Goal: Transaction & Acquisition: Purchase product/service

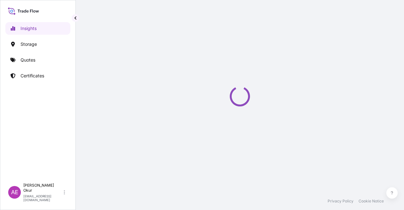
select select "2025"
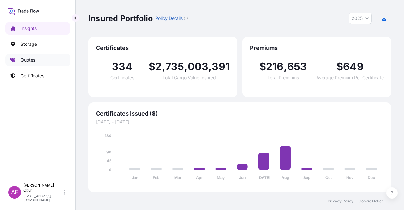
click at [43, 62] on link "Quotes" at bounding box center [37, 60] width 65 height 13
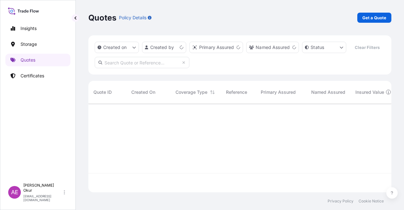
scroll to position [87, 298]
click at [375, 21] on p "Get a Quote" at bounding box center [374, 18] width 24 height 6
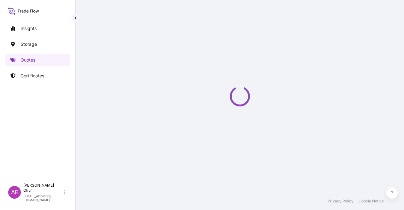
select select "Ocean Vessel"
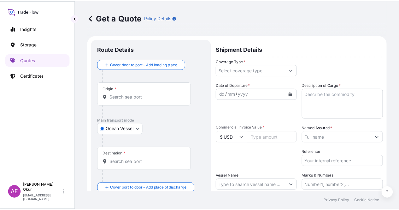
scroll to position [10, 0]
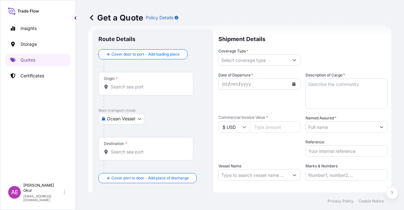
click at [163, 92] on div "Origin *" at bounding box center [145, 83] width 95 height 23
click at [163, 90] on input "Origin *" at bounding box center [148, 87] width 74 height 6
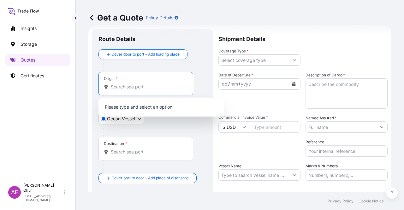
paste input "ZAWIA"
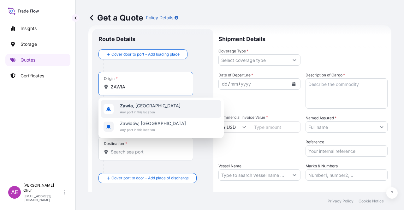
click at [160, 112] on div "Zawia , Libya Any port in this location" at bounding box center [161, 109] width 120 height 18
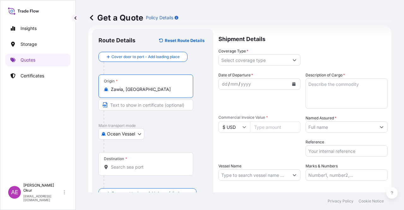
type input "Zawia, Libya"
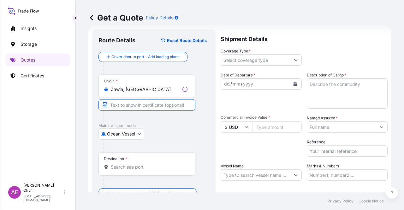
click at [144, 103] on input "Text to appear on certificate" at bounding box center [146, 104] width 97 height 11
paste input "ZAWIA"
type input "ZAWIA / LIBYA"
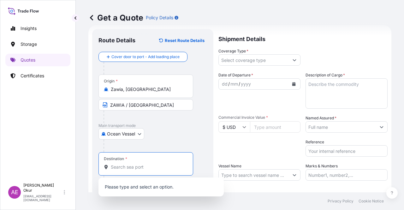
click at [128, 164] on input "Destination *" at bounding box center [148, 167] width 74 height 6
paste input "BARCELONA"
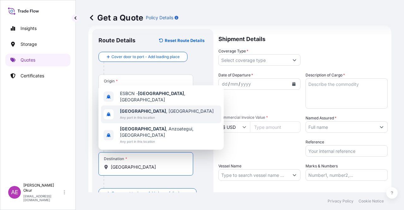
click at [154, 121] on span "Any port in this location" at bounding box center [167, 117] width 94 height 6
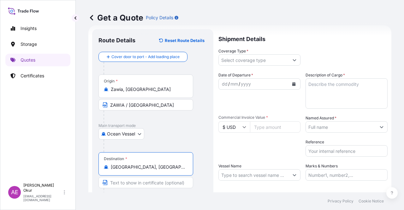
type input "Barcelona, Spain"
click at [143, 178] on input "Text to appear on certificate" at bounding box center [145, 182] width 95 height 11
paste input "BARCELONA"
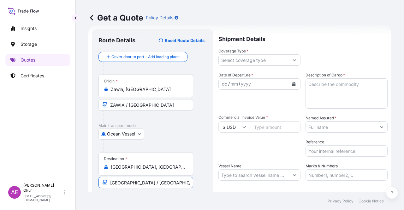
type input "BARCELONA / SPAIN"
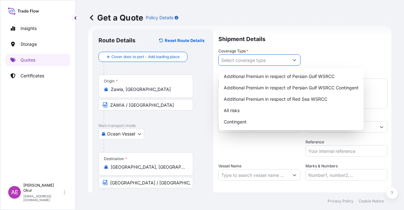
click at [262, 56] on input "Coverage Type *" at bounding box center [254, 59] width 70 height 11
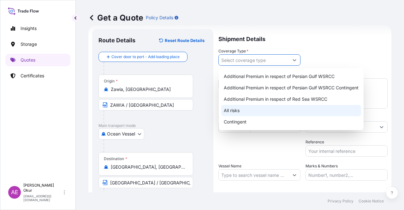
click at [230, 110] on div "All risks" at bounding box center [291, 110] width 140 height 11
type input "All risks"
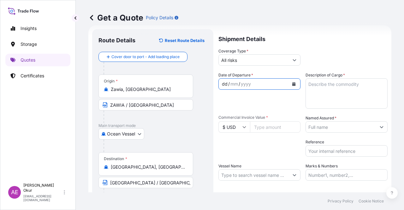
click at [224, 84] on div "dd" at bounding box center [224, 84] width 7 height 8
drag, startPoint x: 295, startPoint y: 96, endPoint x: 332, endPoint y: 94, distance: 36.6
click at [295, 96] on div "Date of Departure * 12 / 08 / 2025" at bounding box center [259, 90] width 82 height 37
click at [342, 93] on textarea "Description of Cargo *" at bounding box center [347, 93] width 82 height 30
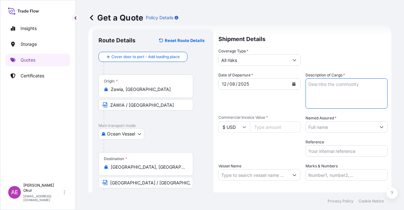
paste textarea "SR NAPHTHA"
type textarea "SR NAPHTHA"
click at [266, 128] on input "Commercial Invoice Value *" at bounding box center [275, 126] width 51 height 11
paste input "15186108.43"
type input "15186108.43"
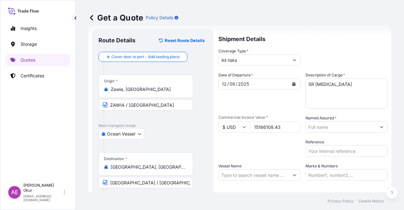
click at [358, 132] on input "Named Assured *" at bounding box center [341, 126] width 70 height 11
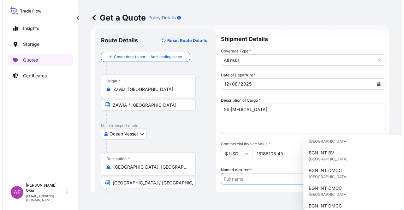
scroll to position [63, 0]
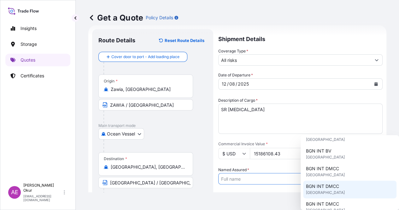
click at [336, 185] on span "BGN INT DMCC" at bounding box center [322, 186] width 33 height 6
type input "BGN INT DMCC"
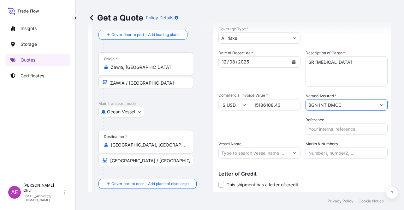
scroll to position [42, 0]
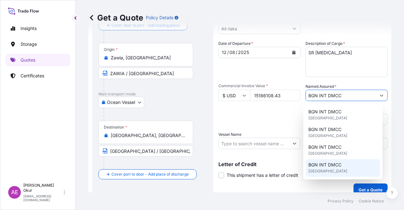
click at [247, 142] on input "Vessel Name" at bounding box center [254, 143] width 70 height 11
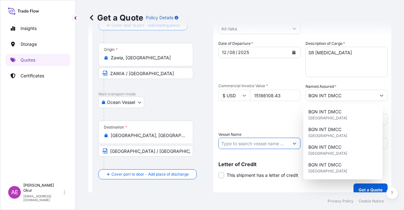
paste input "KRITI SAILOR"
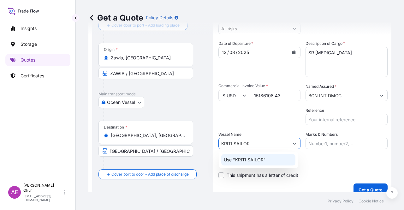
click at [253, 158] on p "Use "KRITI SAILOR"" at bounding box center [245, 160] width 42 height 6
type input "KRITI SAILOR"
click at [314, 144] on input "Marks & Numbers" at bounding box center [347, 143] width 82 height 11
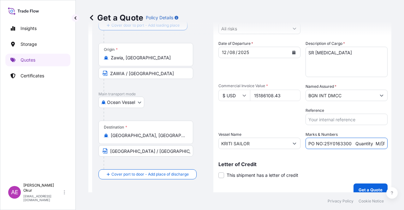
drag, startPoint x: 322, startPoint y: 144, endPoint x: 347, endPoint y: 144, distance: 25.3
click at [347, 144] on input "PO NO:25Y0163300 Quantity M/Tonn: 3.259,00 Premium: USD 105,35" at bounding box center [347, 143] width 82 height 11
paste input "93600"
drag, startPoint x: 359, startPoint y: 144, endPoint x: 396, endPoint y: 142, distance: 37.6
click at [396, 142] on div "Get a Quote Policy Details Route Details Reset Route Details Cover door to port…" at bounding box center [240, 96] width 328 height 192
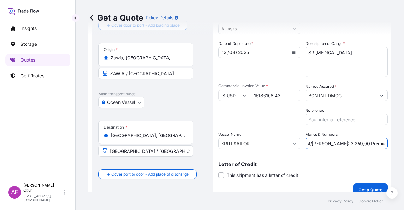
scroll to position [0, 76]
click at [331, 142] on input "PO NO:25Y0193600 Quantity M/Tonn: 3.259,00 Premium: USD 105,35" at bounding box center [347, 143] width 82 height 11
drag, startPoint x: 315, startPoint y: 142, endPoint x: 333, endPoint y: 142, distance: 18.3
click at [333, 142] on input "PO NO:25Y0193600 Quantity M/Tonn: 3.259,00 Premium: USD 105,35" at bounding box center [347, 143] width 82 height 11
paste input "25.010,06"
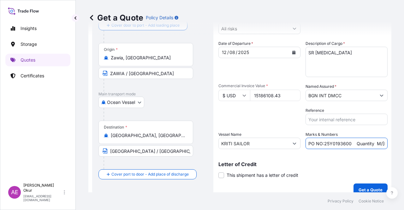
scroll to position [0, 78]
drag, startPoint x: 374, startPoint y: 146, endPoint x: 389, endPoint y: 142, distance: 15.4
click at [404, 145] on div "Get a Quote Policy Details Route Details Reset Route Details Cover door to port…" at bounding box center [240, 96] width 328 height 192
click at [366, 139] on input "PO NO:25Y0193600 Quantity M/Tonn: 25.010,06 Premium: USD 105,35" at bounding box center [347, 143] width 82 height 11
drag, startPoint x: 366, startPoint y: 143, endPoint x: 404, endPoint y: 143, distance: 37.9
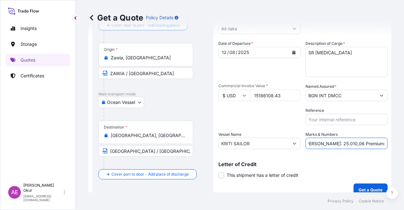
click at [404, 143] on div "Get a Quote Policy Details Route Details Reset Route Details Cover door to port…" at bounding box center [240, 96] width 328 height 192
paste input ".670,47"
type input "PO NO:25Y0193600 Quantity M/Tonn: 25.010,06 Premium: USD 1.670,47"
click at [367, 183] on div "Shipment Details Coverage Type * All risks Date of Departure * 12 / 08 / 2025 C…" at bounding box center [302, 96] width 169 height 199
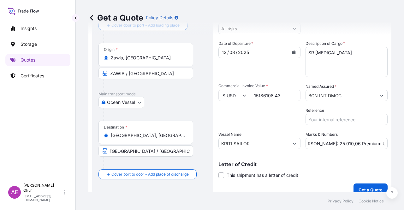
scroll to position [0, 0]
click at [365, 186] on button "Get a Quote" at bounding box center [371, 189] width 34 height 13
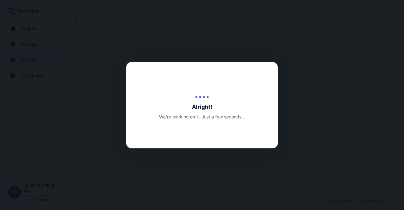
select select "Ocean Vessel"
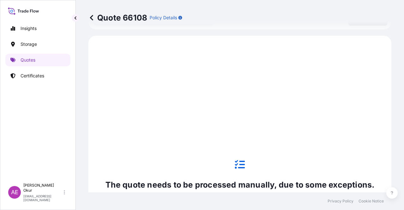
scroll to position [216, 0]
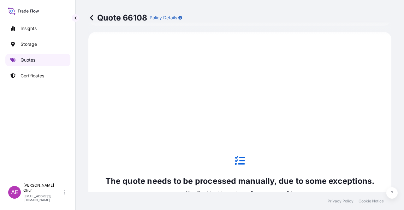
click at [26, 62] on p "Quotes" at bounding box center [28, 60] width 15 height 6
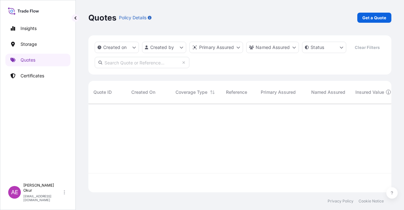
scroll to position [87, 298]
click at [384, 16] on p "Get a Quote" at bounding box center [374, 18] width 24 height 6
select select "Ocean Vessel"
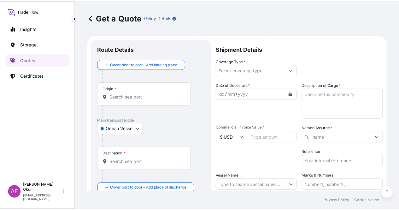
scroll to position [10, 0]
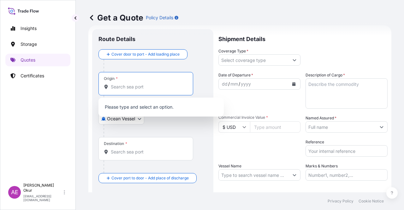
click at [137, 84] on input "Origin *" at bounding box center [148, 87] width 74 height 6
paste input "BARCELONA"
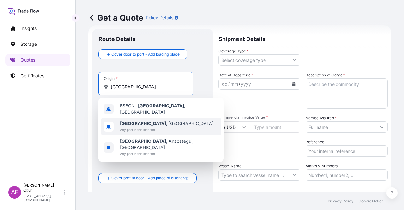
click at [141, 122] on div "ESBCN - Barcelona , Spain Barcelona , Spain Any port in this location Barcelona…" at bounding box center [160, 130] width 125 height 64
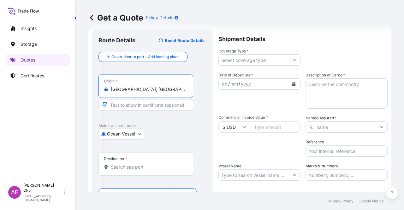
type input "Barcelona, Spain"
click at [136, 107] on input "Text to appear on certificate" at bounding box center [145, 104] width 95 height 11
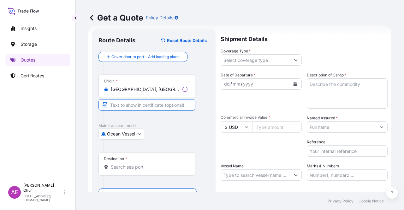
paste input "BARCELONA"
type input "BARCELONA / SPAIN"
click at [122, 160] on div "Destination *" at bounding box center [115, 158] width 23 height 5
click at [122, 164] on input "Destination *" at bounding box center [148, 167] width 74 height 6
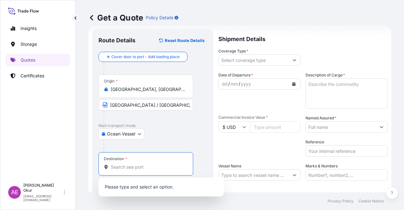
paste input "JORF LASFAR"
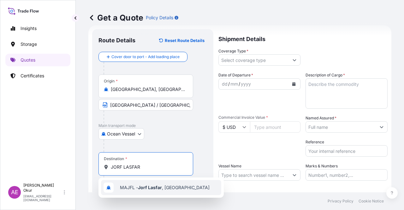
click at [170, 187] on span "MAJFL - Jorf Lasfar , Morocco" at bounding box center [165, 187] width 90 height 6
type input "MAJFL - Jorf Lasfar, Morocco"
click at [158, 184] on input "Text to appear on certificate" at bounding box center [145, 182] width 95 height 11
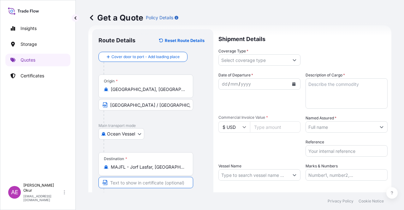
paste input "JORF LASFAR"
type input "JORF LASFAR / MOROCCO"
click at [268, 56] on input "Coverage Type *" at bounding box center [254, 59] width 70 height 11
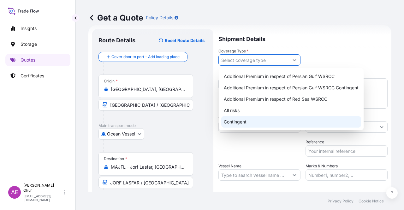
click at [241, 123] on div "Contingent" at bounding box center [291, 121] width 140 height 11
type input "Contingent"
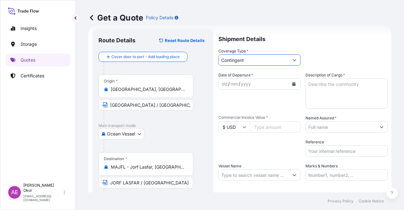
click at [225, 80] on div "dd" at bounding box center [224, 84] width 7 height 8
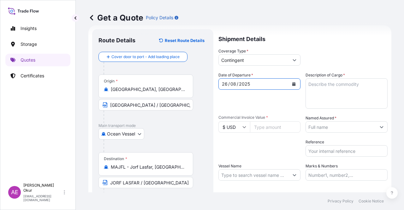
click at [348, 93] on textarea "Description of Cargo *" at bounding box center [347, 93] width 82 height 30
paste textarea "GASOLINE"
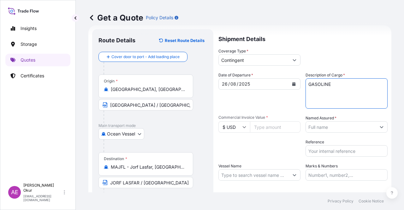
type textarea "GASOLINE"
click at [273, 125] on input "Commercial Invoice Value *" at bounding box center [275, 126] width 51 height 11
paste input "31734584"
type input "31734584"
click at [359, 129] on input "Named Assured *" at bounding box center [341, 126] width 70 height 11
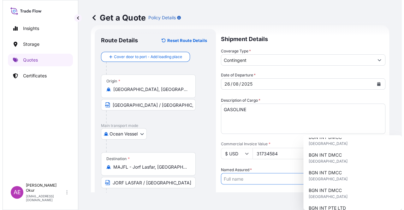
scroll to position [95, 0]
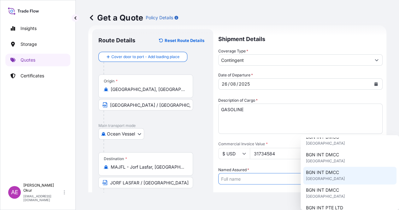
click at [330, 179] on span "United Kingdom" at bounding box center [325, 179] width 39 height 6
type input "BGN INT DMCC"
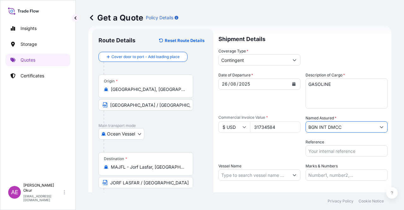
click at [249, 175] on input "Vessel Name" at bounding box center [254, 174] width 70 height 11
click at [261, 176] on input "Vessel Name" at bounding box center [254, 174] width 70 height 11
paste input "TORM VOYAGER"
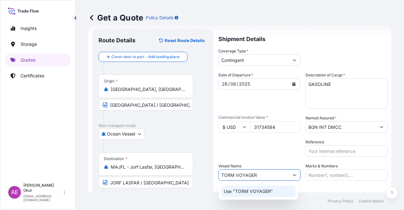
click at [275, 192] on div "Use "TORM VOYAGER"" at bounding box center [258, 191] width 74 height 11
type input "TORM VOYAGER"
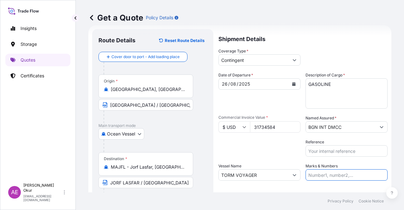
click at [330, 173] on input "Marks & Numbers" at bounding box center [347, 174] width 82 height 11
drag, startPoint x: 321, startPoint y: 175, endPoint x: 348, endPoint y: 175, distance: 26.5
click at [348, 175] on input "PO NO:25Y0163300 Quantity M/Tonn: 3.259,00 Premium: USD 105,35" at bounding box center [347, 174] width 82 height 11
paste input "2137"
drag, startPoint x: 372, startPoint y: 170, endPoint x: 390, endPoint y: 170, distance: 17.0
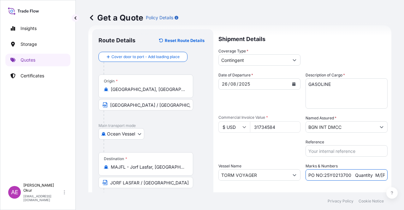
click at [390, 170] on div "Get a Quote Policy Details Route Details Reset Route Details Cover door to port…" at bounding box center [240, 96] width 328 height 192
click at [356, 173] on input "PO NO:25Y0213700 Quantity M/Tonn: 3.259,00 Premium: USD 105,35" at bounding box center [347, 174] width 82 height 11
drag, startPoint x: 327, startPoint y: 174, endPoint x: 345, endPoint y: 175, distance: 17.7
click at [345, 175] on input "PO NO:25Y0213700 Quantity M/Tonn: 3.259,00 Premium: USD 105,35" at bounding box center [347, 174] width 82 height 11
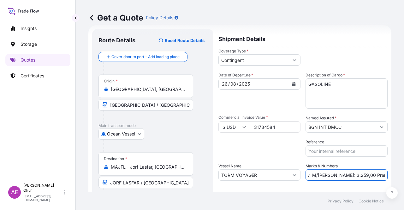
paste input "7.820,49"
drag, startPoint x: 371, startPoint y: 175, endPoint x: 404, endPoint y: 176, distance: 33.2
click at [404, 176] on div "Get a Quote Policy Details Route Details Reset Route Details Cover door to port…" at bounding box center [240, 96] width 328 height 192
click at [360, 171] on input "PO NO:25Y0213700 Quantity M/Tonn: 37.820,49 Premium: USD 105,35" at bounding box center [347, 174] width 82 height 11
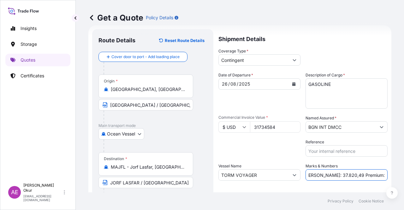
drag, startPoint x: 367, startPoint y: 174, endPoint x: 404, endPoint y: 174, distance: 36.9
click at [404, 174] on div "Get a Quote Policy Details Route Details Reset Route Details Cover door to port…" at bounding box center [240, 96] width 328 height 192
paste input ".586,73"
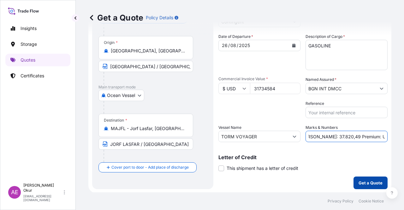
scroll to position [49, 0]
type input "PO NO:25Y0213700 Quantity M/Tonn: 37.820,49 Premium: USD 1.586,73"
click at [361, 182] on p "Get a Quote" at bounding box center [371, 182] width 24 height 6
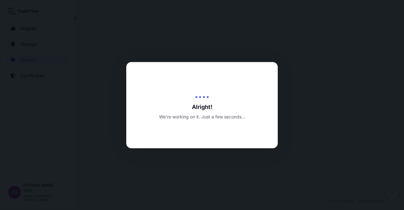
select select "Ocean Vessel"
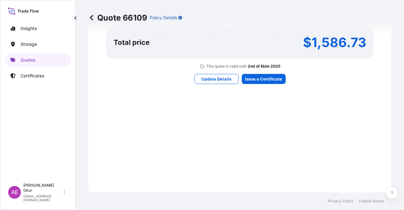
click at [261, 69] on div "Here's your insurance offer Primary Assured BGN Int Holding Contingent Cargo Ca…" at bounding box center [239, 3] width 285 height 367
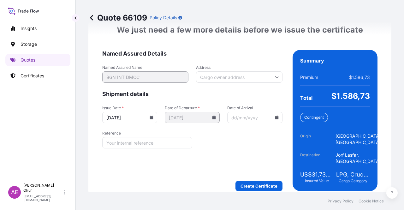
scroll to position [819, 0]
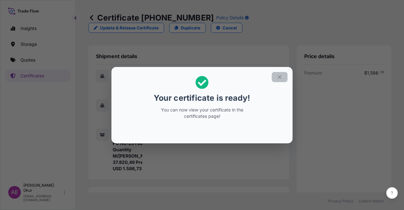
click at [278, 77] on icon "button" at bounding box center [280, 77] width 6 height 6
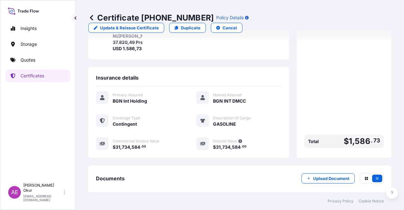
scroll to position [158, 0]
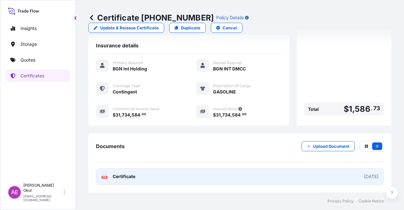
click at [136, 178] on link "PDF Certificate 2025-09-02" at bounding box center [240, 176] width 288 height 16
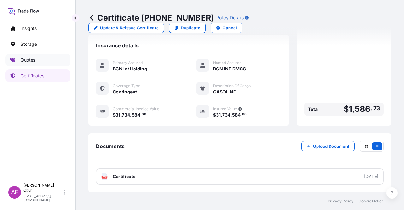
click at [23, 58] on p "Quotes" at bounding box center [28, 60] width 15 height 6
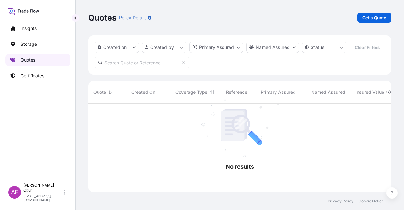
scroll to position [87, 298]
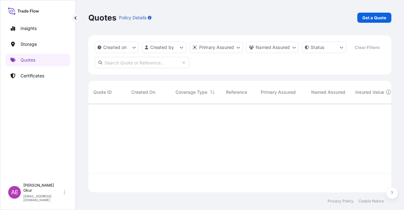
click at [380, 6] on div "Quotes Policy Details Get a Quote" at bounding box center [239, 17] width 303 height 35
click at [379, 13] on link "Get a Quote" at bounding box center [374, 18] width 34 height 10
select select "Ocean Vessel"
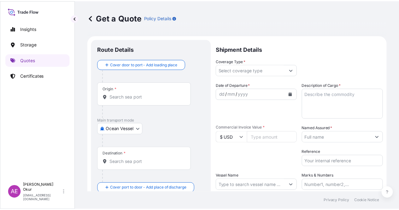
scroll to position [10, 0]
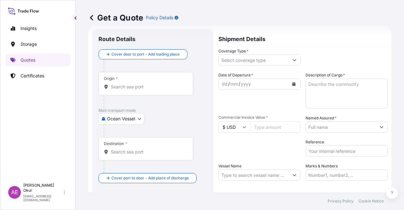
click at [132, 86] on input "Origin *" at bounding box center [148, 87] width 74 height 6
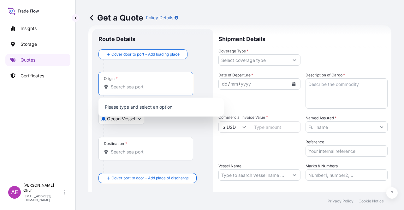
paste input "HUELVA"
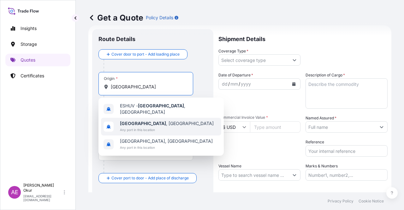
click at [159, 121] on div "Huelva , Spain Any port in this location" at bounding box center [161, 127] width 120 height 18
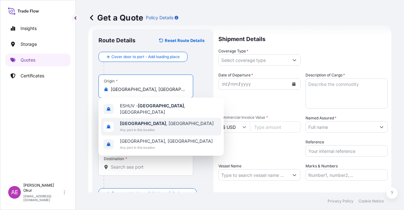
type input "Huelva, Spain"
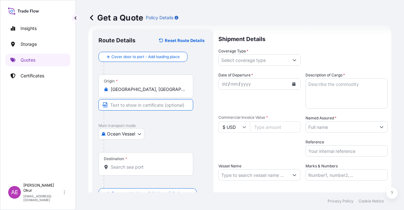
click at [143, 101] on input "Text to appear on certificate" at bounding box center [145, 104] width 95 height 11
paste input "HUELVA"
type input "HUELVA / SPAIN"
click at [128, 162] on div "Destination *" at bounding box center [145, 163] width 95 height 23
click at [128, 164] on input "Destination *" at bounding box center [148, 167] width 74 height 6
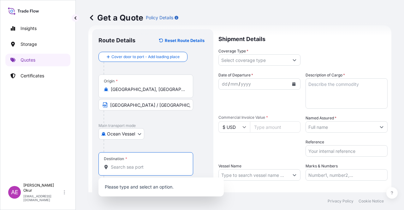
paste input "JORF LASFAR"
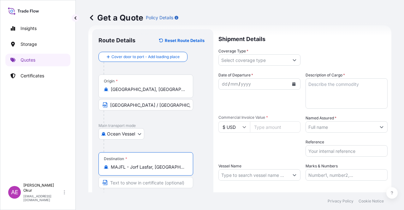
type input "MAJFL - Jorf Lasfar, Morocco"
click at [142, 184] on input "Text to appear on certificate" at bounding box center [145, 182] width 95 height 11
paste input "JORF LASFAR"
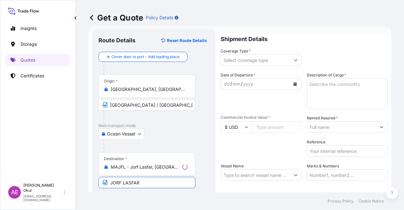
type input "JORF LASFAR / MOROCCO"
click at [258, 58] on input "Coverage Type *" at bounding box center [254, 59] width 70 height 11
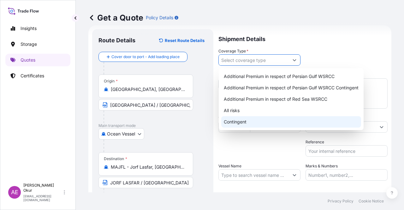
click at [245, 119] on div "Contingent" at bounding box center [291, 121] width 140 height 11
type input "Contingent"
click at [251, 120] on div "Contingent" at bounding box center [291, 121] width 140 height 11
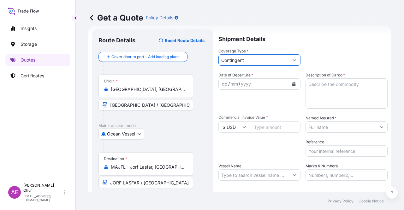
click at [224, 85] on div "dd" at bounding box center [224, 84] width 7 height 8
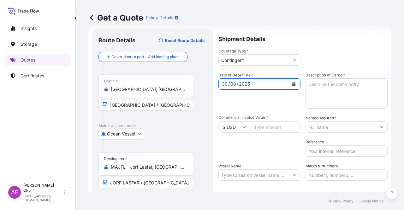
click at [245, 173] on input "Vessel Name" at bounding box center [254, 174] width 70 height 11
paste input "CB ADRIATIC"
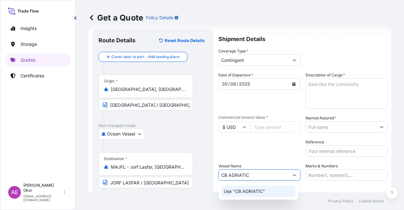
click at [255, 194] on div "Use "CB ADRIATIC"" at bounding box center [258, 191] width 74 height 11
type input "CB ADRIATIC"
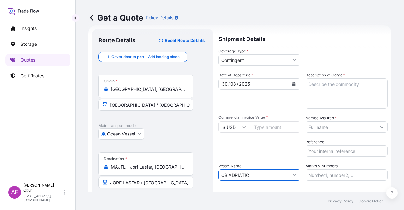
click at [349, 85] on textarea "Description of Cargo *" at bounding box center [347, 93] width 82 height 30
paste textarea "ULSD"
type textarea "ULSD"
click at [277, 121] on input "Commercial Invoice Value *" at bounding box center [275, 126] width 51 height 11
click at [271, 125] on input "Commercial Invoice Value *" at bounding box center [275, 126] width 51 height 11
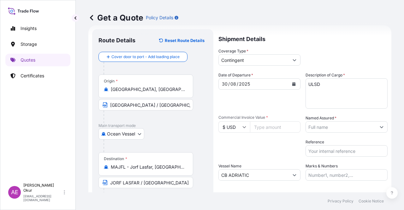
paste input "23220100.3"
type input "23220100.3"
click at [336, 129] on input "Named Assured *" at bounding box center [341, 126] width 70 height 11
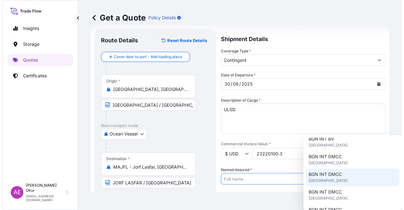
scroll to position [126, 0]
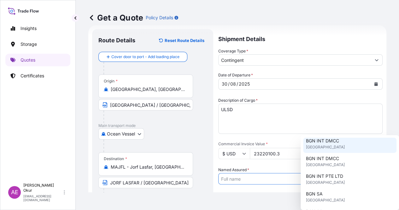
click at [326, 144] on span "United Kingdom" at bounding box center [325, 147] width 39 height 6
type input "BGN INT DMCC"
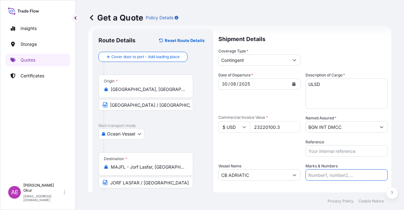
click at [323, 180] on input "Marks & Numbers" at bounding box center [347, 174] width 82 height 11
drag, startPoint x: 322, startPoint y: 175, endPoint x: 347, endPoint y: 175, distance: 25.3
click at [347, 175] on input "PO NO:25Y0140700 Quantity M/Tonn: 6.692,866 Premium: USD 380,62" at bounding box center [347, 174] width 82 height 11
paste input "2133"
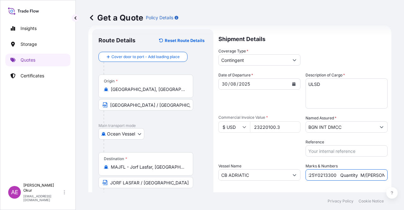
drag, startPoint x: 374, startPoint y: 173, endPoint x: 381, endPoint y: 173, distance: 6.3
click at [381, 173] on input "PO NO:25Y0213300 Quantity M/Tonn: 6.692,866 Premium: USD 380,62" at bounding box center [347, 174] width 82 height 11
click at [376, 173] on input "PO NO:25Y0213300 Quantity M/Tonn: 6.692,866 Premium: USD 380,62" at bounding box center [347, 174] width 82 height 11
click at [372, 173] on input "PO NO:25Y0213300 Quantity M/Tonn: 6.692,866 Premium: USD 380,62" at bounding box center [347, 174] width 82 height 11
drag, startPoint x: 378, startPoint y: 174, endPoint x: 386, endPoint y: 174, distance: 8.2
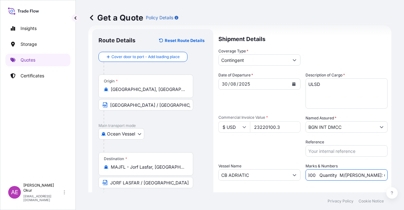
click at [386, 174] on form "Route Details Reset Route Details Cover door to port - Add loading place Place …" at bounding box center [239, 128] width 303 height 206
click at [316, 173] on input "PO NO:25Y0213300 Quantity M/Tonn: 6.692,866 Premium: USD 380,62" at bounding box center [347, 174] width 82 height 11
click at [311, 175] on input "PO NO:25Y0213300 Quantity M/Tonn: 6.692,866 Premium: USD 380,62" at bounding box center [347, 174] width 82 height 11
drag, startPoint x: 310, startPoint y: 175, endPoint x: 331, endPoint y: 175, distance: 21.8
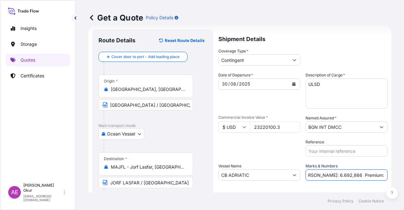
click at [331, 175] on input "PO NO:25Y0213300 Quantity M/Tonn: 6.692,866 Premium: USD 380,62" at bounding box center [347, 174] width 82 height 11
paste input "30.900,91"
drag, startPoint x: 373, startPoint y: 174, endPoint x: 404, endPoint y: 173, distance: 30.6
click at [404, 173] on div "Get a Quote Policy Details Route Details Reset Route Details Cover door to port…" at bounding box center [240, 96] width 328 height 192
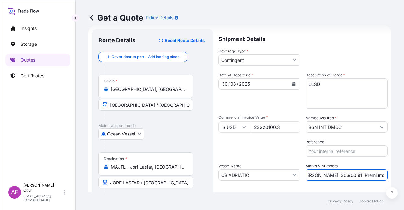
click at [361, 172] on input "PO NO:25Y0213300 Quantity M/Tonn: 30.900,91 Premium: USD 380,62" at bounding box center [347, 174] width 82 height 11
drag, startPoint x: 366, startPoint y: 176, endPoint x: 404, endPoint y: 177, distance: 37.3
click at [404, 177] on div "Get a Quote Policy Details Route Details Reset Route Details Cover door to port…" at bounding box center [240, 96] width 328 height 192
paste input "1.161,01"
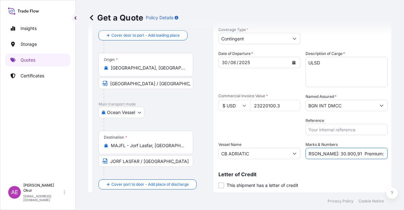
scroll to position [49, 0]
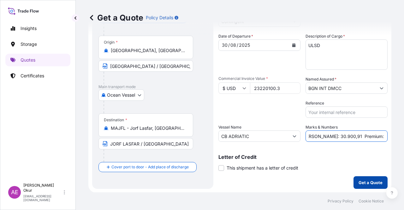
type input "PO NO:25Y0213300 Quantity M/Tonn: 30.900,91 Premium: USD 1.161,01"
click at [368, 188] on button "Get a Quote" at bounding box center [371, 182] width 34 height 13
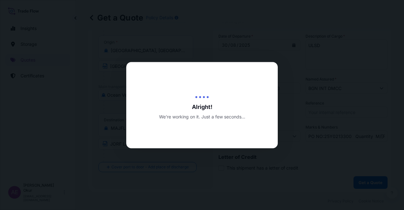
click at [368, 187] on div at bounding box center [202, 105] width 404 height 210
select select "Ocean Vessel"
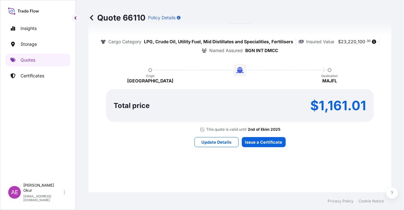
click at [238, 140] on div "Update Details Issue a Certificate" at bounding box center [239, 142] width 91 height 10
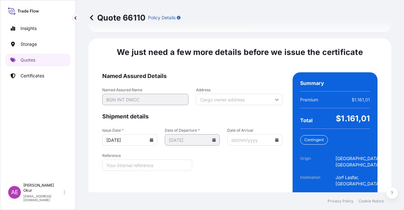
scroll to position [807, 0]
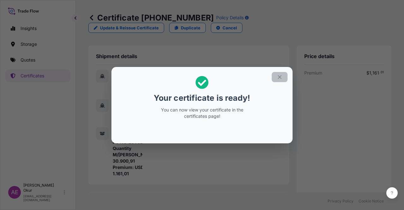
click at [283, 72] on button "button" at bounding box center [280, 77] width 16 height 10
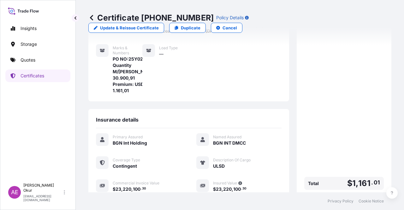
scroll to position [158, 0]
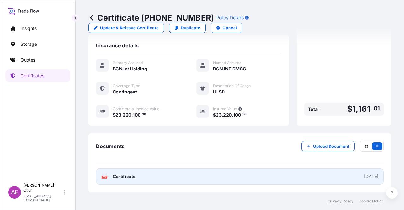
click at [122, 170] on link "PDF Certificate 2025-09-02" at bounding box center [240, 176] width 288 height 16
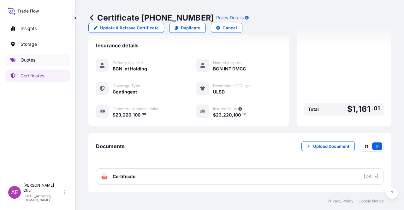
click at [28, 63] on link "Quotes" at bounding box center [37, 60] width 65 height 13
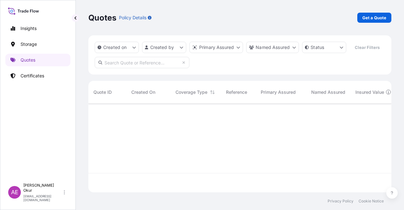
scroll to position [87, 298]
click at [380, 19] on p "Get a Quote" at bounding box center [374, 18] width 24 height 6
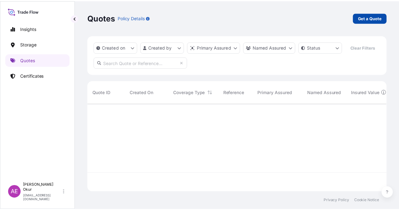
scroll to position [10, 0]
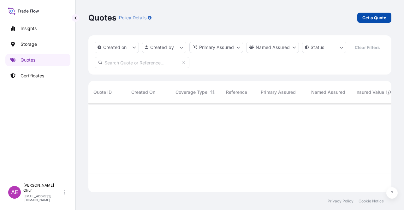
select select "Ocean Vessel"
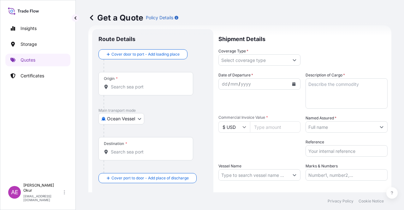
click at [176, 89] on input "Origin *" at bounding box center [148, 87] width 74 height 6
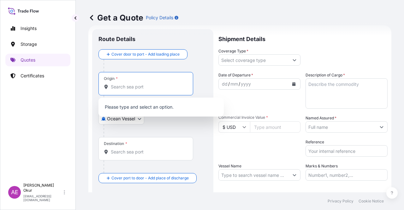
paste input "BARCELONA"
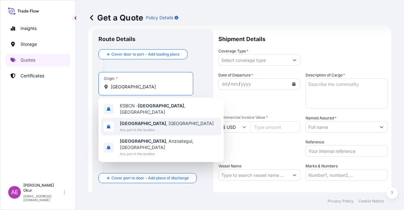
click at [145, 120] on span "Barcelona , Spain" at bounding box center [167, 123] width 94 height 6
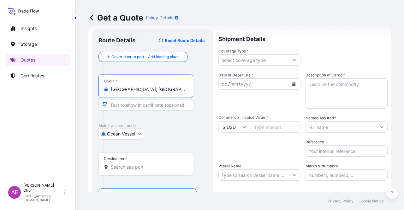
type input "Barcelona, Spain"
click at [137, 110] on input "Text to appear on certificate" at bounding box center [145, 104] width 95 height 11
paste input "BARCELONA"
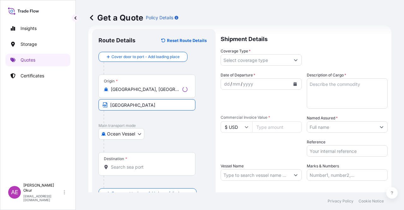
type input "BARCELONA / SPAIN"
click at [162, 154] on div "Destination *" at bounding box center [145, 163] width 95 height 23
click at [162, 164] on input "Destination *" at bounding box center [148, 167] width 74 height 6
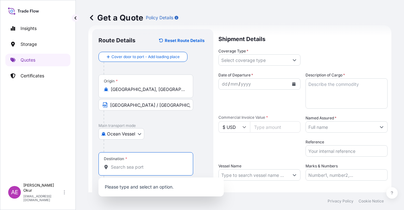
paste input "ZAWIA"
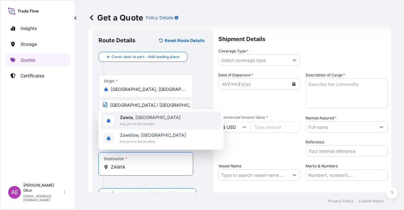
click at [169, 127] on div "Zawia , Libya Any port in this location" at bounding box center [161, 121] width 120 height 18
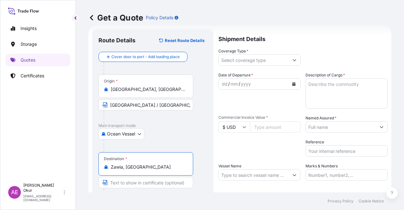
type input "Zawia, Libya"
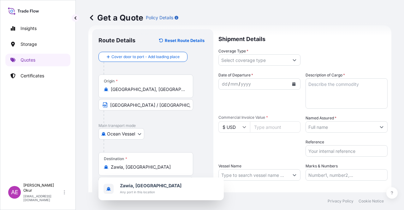
drag, startPoint x: 233, startPoint y: 134, endPoint x: 211, endPoint y: 131, distance: 22.9
click at [223, 133] on div "Date of Departure * dd / mm / yyyy Cargo Category * LPG, Crude Oil, Utility Fue…" at bounding box center [302, 126] width 169 height 109
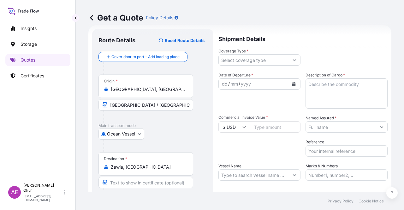
click at [157, 181] on input "Text to appear on certificate" at bounding box center [145, 182] width 95 height 11
paste input "ZAWIA"
type input "ZAWIA / LIBYA"
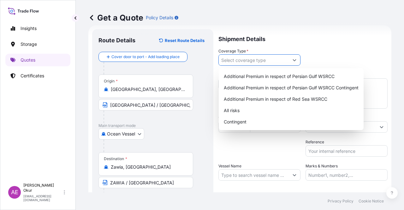
click at [242, 60] on input "Coverage Type *" at bounding box center [254, 59] width 70 height 11
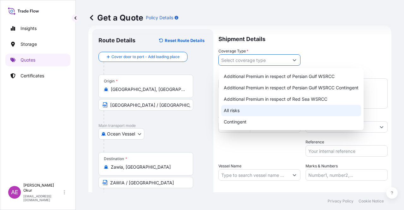
click at [241, 109] on div "All risks" at bounding box center [291, 110] width 140 height 11
type input "All risks"
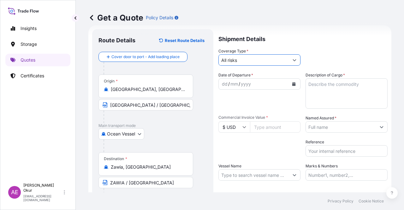
click at [226, 84] on div "dd" at bounding box center [224, 84] width 7 height 8
click at [254, 82] on div "30 / 08 / 5" at bounding box center [254, 83] width 70 height 11
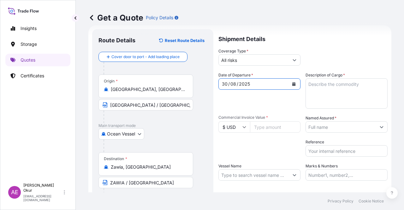
click at [342, 112] on div "Date of Departure * 30 / 08 / 2025 Cargo Category * LPG, Crude Oil, Utility Fue…" at bounding box center [302, 126] width 169 height 109
click at [338, 94] on textarea "Description of Cargo *" at bounding box center [347, 93] width 82 height 30
paste textarea "GASOLINE"
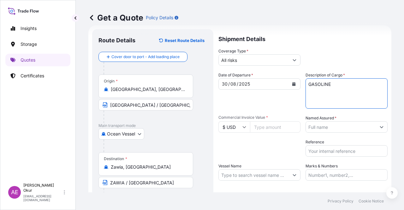
type textarea "GASOLINE"
click at [280, 125] on input "Commercial Invoice Value *" at bounding box center [275, 126] width 51 height 11
paste input "23611510.99"
type input "23611510.99"
click at [349, 128] on input "Named Assured *" at bounding box center [341, 126] width 70 height 11
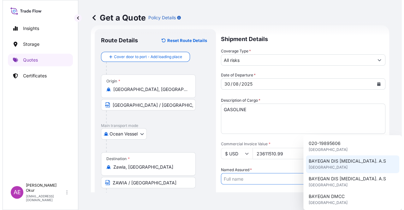
scroll to position [63, 0]
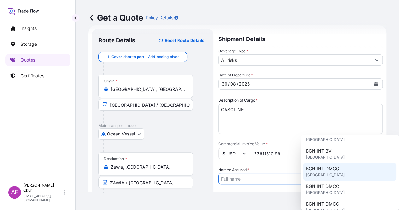
click at [335, 180] on div "BGN INT DMCC United Kingdom" at bounding box center [349, 172] width 93 height 18
type input "BGN INT DMCC"
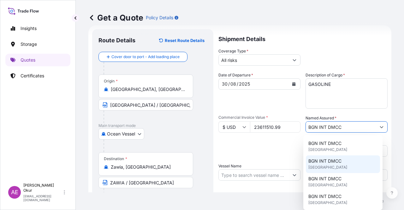
click at [262, 174] on input "Vessel Name" at bounding box center [254, 174] width 70 height 11
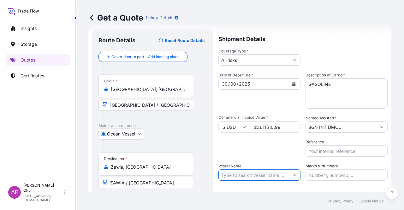
paste input "METEORA"
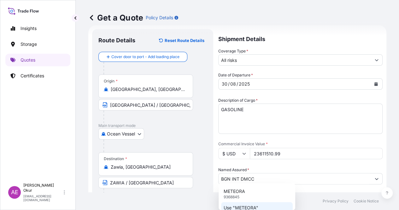
click at [253, 205] on p "Use "METEORA"" at bounding box center [241, 208] width 35 height 6
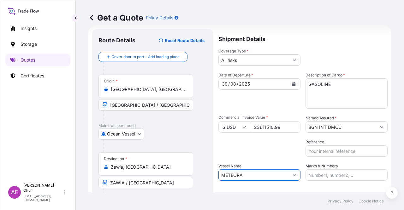
type input "METEORA"
click at [318, 178] on input "Marks & Numbers" at bounding box center [347, 174] width 82 height 11
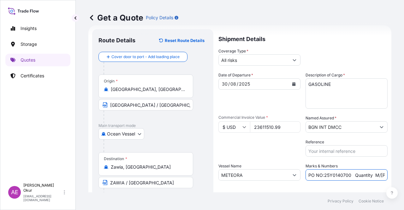
drag, startPoint x: 322, startPoint y: 174, endPoint x: 348, endPoint y: 175, distance: 25.6
click at [348, 175] on input "PO NO:25Y0140700 Quantity M/Tonn: 6.692,866 Premium: USD 380,62" at bounding box center [347, 174] width 82 height 11
paste input "209800"
drag, startPoint x: 360, startPoint y: 176, endPoint x: 398, endPoint y: 176, distance: 37.9
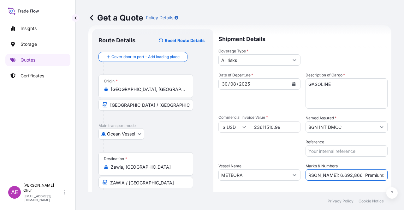
click at [402, 176] on div "Get a Quote Policy Details Route Details Reset Route Details Cover door to port…" at bounding box center [240, 96] width 328 height 192
click at [354, 175] on input "PO NO:25Y0209800 Quantity M/Tonn: 6.692,866 Premium: USD 380,62" at bounding box center [347, 174] width 82 height 11
drag, startPoint x: 311, startPoint y: 175, endPoint x: 332, endPoint y: 175, distance: 21.5
click at [332, 175] on input "PO NO:25Y0209800 Quantity M/Tonn: 6.692,866 Premium: USD 380,62" at bounding box center [347, 174] width 82 height 11
paste input "30.020,99"
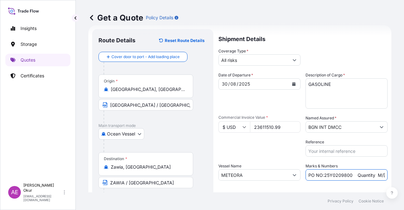
scroll to position [0, 82]
drag, startPoint x: 373, startPoint y: 174, endPoint x: 404, endPoint y: 178, distance: 30.6
click at [404, 178] on div "Get a Quote Policy Details Route Details Reset Route Details Cover door to port…" at bounding box center [240, 96] width 328 height 192
click at [358, 174] on input "PO NO:25Y0209800 Quantity M/Tonn: 30.020,99 Premium: USD 380,62" at bounding box center [347, 174] width 82 height 11
click at [369, 175] on input "PO NO:25Y0209800 Quantity M/Tonn: 30.020,99 Premium: USD 380,62" at bounding box center [347, 174] width 82 height 11
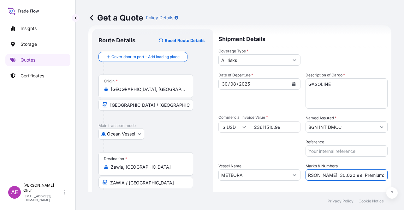
drag, startPoint x: 366, startPoint y: 175, endPoint x: 404, endPoint y: 175, distance: 38.2
click at [404, 175] on div "Get a Quote Policy Details Route Details Reset Route Details Cover door to port…" at bounding box center [240, 96] width 328 height 192
paste input "2.597,27"
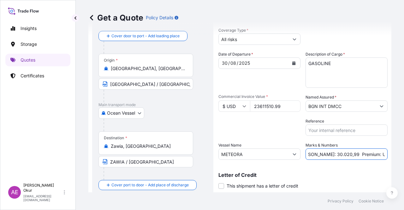
scroll to position [49, 0]
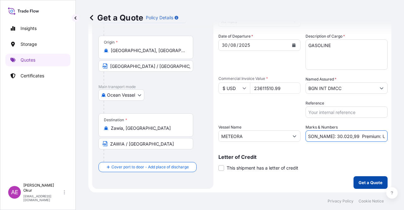
type input "PO NO:25Y0209800 Quantity M/Tonn: 30.020,99 Premium: USD 2.597,27"
click at [360, 181] on p "Get a Quote" at bounding box center [371, 182] width 24 height 6
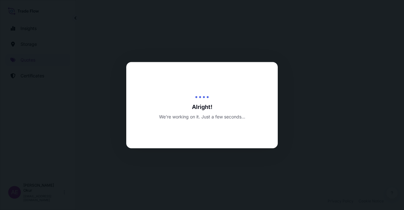
select select "Ocean Vessel"
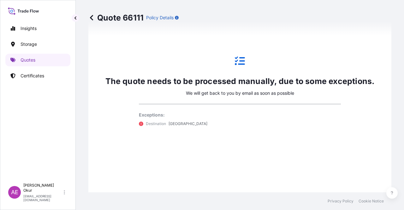
scroll to position [374, 0]
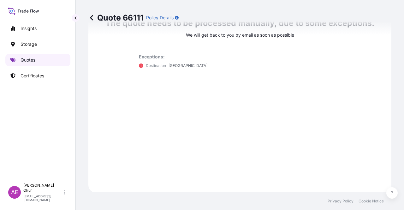
click at [43, 61] on link "Quotes" at bounding box center [37, 60] width 65 height 13
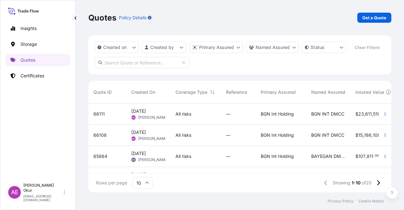
click at [153, 138] on span "[PERSON_NAME]" at bounding box center [153, 138] width 31 height 5
select select "Ocean Vessel"
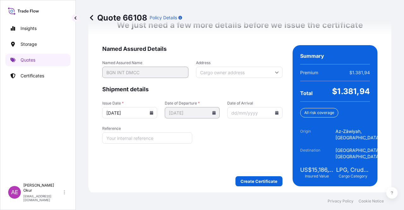
scroll to position [819, 0]
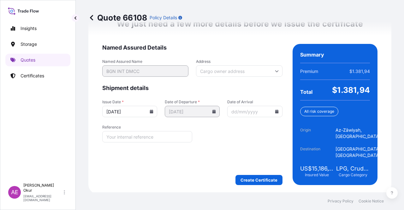
click at [275, 186] on div "We just need a few more details before we issue the certificate Named Assured D…" at bounding box center [239, 102] width 303 height 184
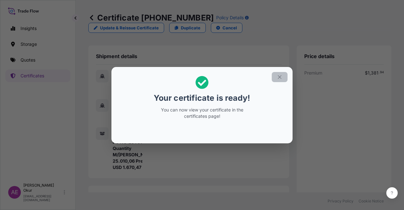
click at [275, 74] on button "button" at bounding box center [280, 77] width 16 height 10
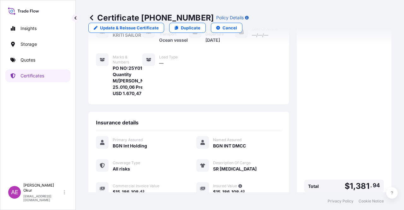
scroll to position [158, 0]
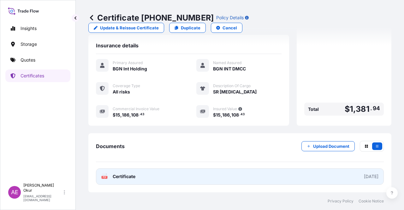
click at [129, 177] on span "Certificate" at bounding box center [124, 176] width 23 height 6
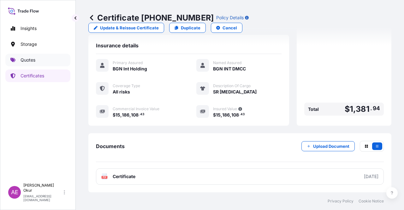
click at [31, 55] on link "Quotes" at bounding box center [37, 60] width 65 height 13
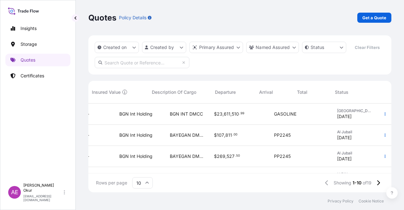
scroll to position [0, 264]
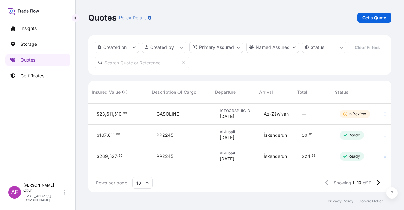
click at [335, 116] on div "In Review" at bounding box center [357, 114] width 44 height 21
select select "Ocean Vessel"
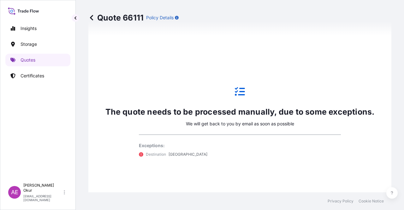
scroll to position [374, 0]
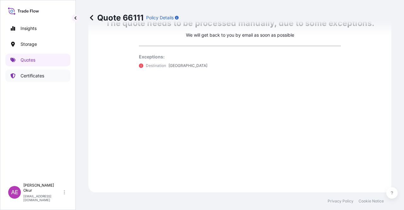
click at [53, 63] on link "Quotes" at bounding box center [37, 60] width 65 height 13
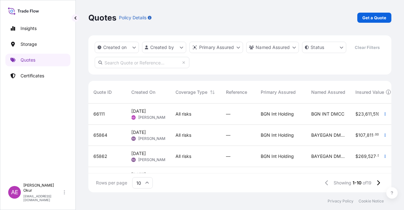
click at [383, 23] on div "Quotes Policy Details Get a Quote" at bounding box center [239, 17] width 303 height 35
click at [382, 20] on p "Get a Quote" at bounding box center [374, 18] width 24 height 6
select select "Ocean Vessel"
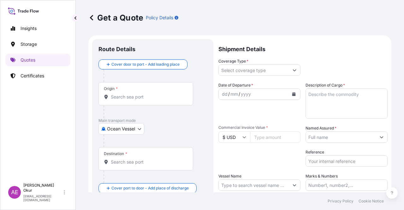
scroll to position [10, 0]
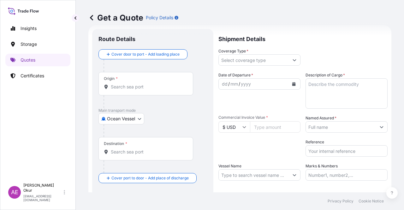
click at [122, 127] on div at bounding box center [156, 130] width 104 height 13
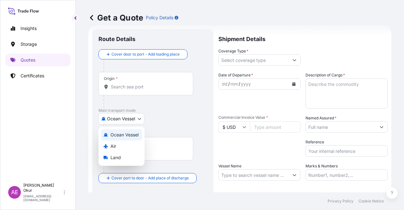
click at [122, 120] on body "Insights Storage Quotes Certificates AE Alp Eren Okur alperen.okur@polarisbroke…" at bounding box center [202, 105] width 404 height 210
click at [125, 157] on div "Land" at bounding box center [121, 157] width 41 height 11
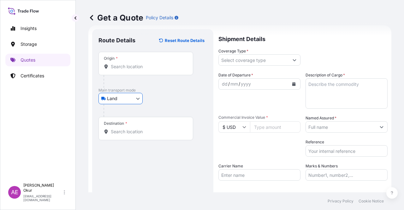
click at [138, 71] on div "Origin *" at bounding box center [145, 63] width 95 height 23
click at [138, 70] on input "Origin *" at bounding box center [148, 66] width 74 height 6
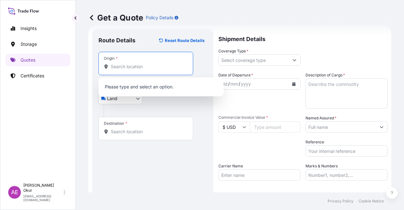
paste input "RAVENNA"
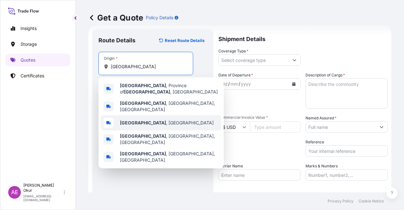
click at [159, 117] on div "Ravenna , Italy" at bounding box center [161, 122] width 120 height 15
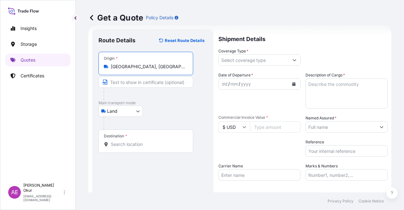
type input "Ravenna, Italy"
click at [141, 81] on input "Text to appear on certificate" at bounding box center [145, 81] width 95 height 11
paste input "RAVENNA"
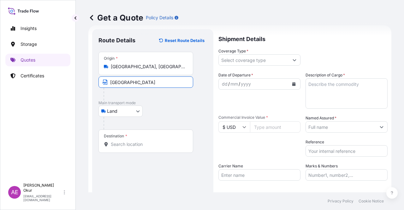
type input "RAVENNA / ITALY"
click at [146, 139] on div "Destination *" at bounding box center [145, 140] width 95 height 23
click at [146, 141] on input "Destination *" at bounding box center [148, 144] width 74 height 6
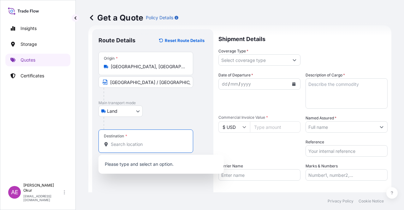
paste input "KOCAELI"
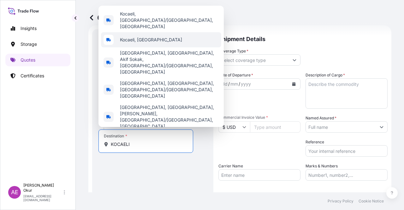
click at [148, 43] on span "Kocaeli, Türkiye" at bounding box center [151, 40] width 62 height 6
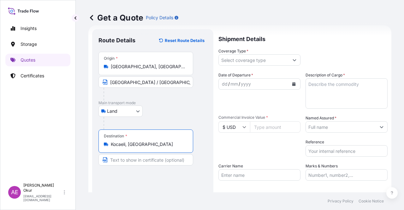
type input "Kocaeli, Türkiye"
click at [146, 157] on input "Text to appear on certificate" at bounding box center [145, 159] width 95 height 11
paste input "KOCAELI"
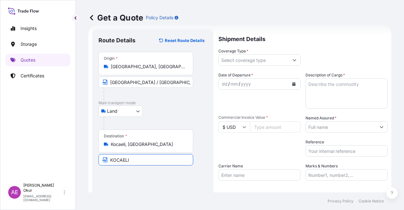
type input "KOCAELI / TURKEY"
click at [241, 70] on div "Shipment Details Coverage Type * Date of Departure * dd / mm / yyyy Cargo Categ…" at bounding box center [302, 128] width 169 height 199
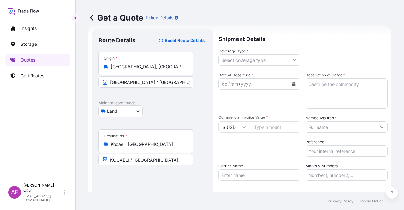
click at [247, 57] on input "Coverage Type *" at bounding box center [254, 59] width 70 height 11
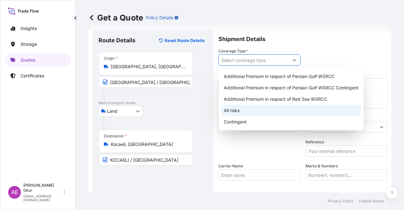
click at [235, 111] on div "All risks" at bounding box center [291, 110] width 140 height 11
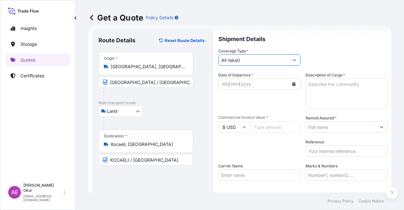
type input "All risks"
click at [233, 79] on div "All risks" at bounding box center [258, 76] width 74 height 11
click at [229, 80] on div "dd / mm / yyyy" at bounding box center [254, 83] width 70 height 11
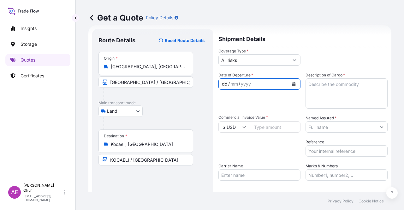
click at [224, 86] on div "dd" at bounding box center [224, 84] width 7 height 8
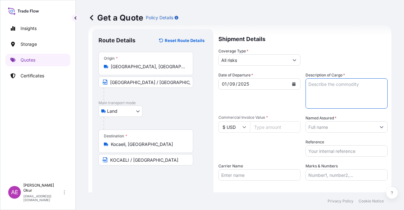
click at [330, 85] on textarea "Description of Cargo *" at bounding box center [347, 93] width 82 height 30
paste textarea "PUREX HS 45 RP"
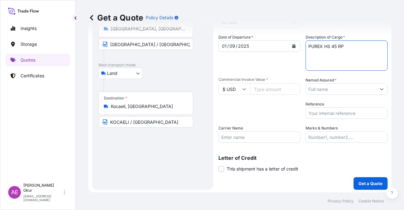
scroll to position [49, 0]
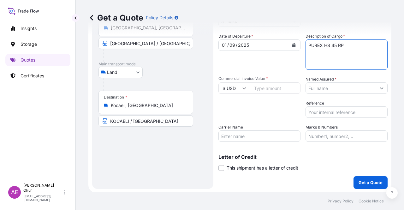
type textarea "PUREX HS 45 RP"
click at [256, 85] on input "Commercial Invoice Value *" at bounding box center [275, 87] width 51 height 11
type input "1900"
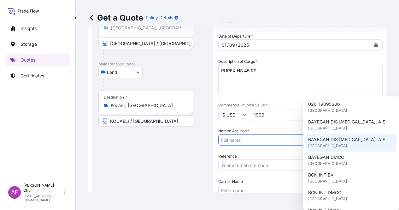
click at [338, 133] on div "BAYEGAN DIS TIC. A.S United Kingdom" at bounding box center [351, 125] width 91 height 18
type input "BAYEGAN DIS TIC. A.S"
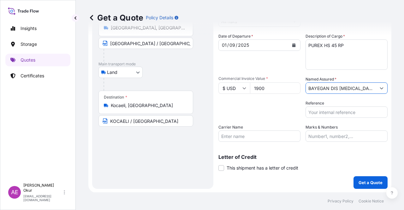
click at [329, 121] on div "Date of Departure * 01 / 09 / 2025 Cargo Category * LPG, Crude Oil, Utility Fue…" at bounding box center [302, 87] width 169 height 109
click at [319, 137] on input "Marks & Numbers" at bounding box center [347, 135] width 82 height 11
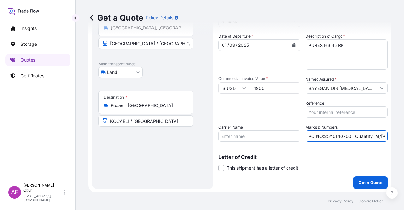
drag, startPoint x: 348, startPoint y: 138, endPoint x: 322, endPoint y: 136, distance: 25.7
click at [322, 136] on input "PO NO:25Y0140700 Quantity M/Tonn: 6.692,866 Premium: USD 380,62" at bounding box center [347, 135] width 82 height 11
paste input "B01252"
drag, startPoint x: 369, startPoint y: 135, endPoint x: 379, endPoint y: 137, distance: 10.3
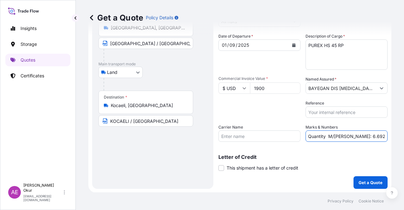
click at [383, 136] on form "Route Details Reset Route Details Place of loading Road / Inland Road / Inland …" at bounding box center [239, 89] width 303 height 206
click at [364, 138] on input "PO NO:25B0125200 Quantity M/Tonn: 6.692,866 Premium: USD 380,62" at bounding box center [347, 135] width 82 height 11
drag, startPoint x: 332, startPoint y: 136, endPoint x: 353, endPoint y: 135, distance: 20.5
click at [353, 135] on input "PO NO:25B0125200 Quantity M/Tonn: 6.692,866 Premium: USD 380,62" at bounding box center [347, 135] width 82 height 11
paste input "0,960"
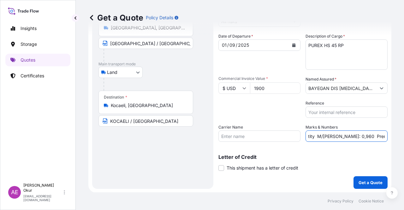
type input "PO NO:25B0125200 Quantity M/Tonn: 0,960 Premium: USD 380,62"
click at [267, 88] on input "1900" at bounding box center [275, 87] width 51 height 11
type input "1900.80"
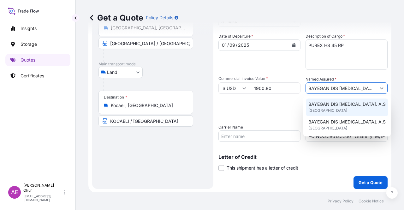
click at [336, 107] on span "United Kingdom" at bounding box center [327, 110] width 39 height 6
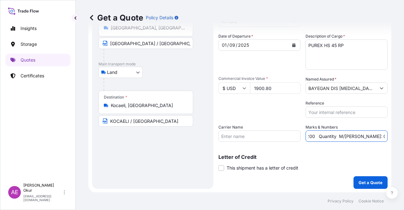
drag, startPoint x: 366, startPoint y: 136, endPoint x: 382, endPoint y: 136, distance: 16.4
click at [382, 136] on input "PO NO:25B0125200 Quantity M/Tonn: 0,960 Premium: USD 380,62" at bounding box center [347, 135] width 82 height 11
click at [347, 136] on input "PO NO:25B0125200 Quantity M/Tonn: 0,960 Premium: USD 380,62" at bounding box center [347, 135] width 82 height 11
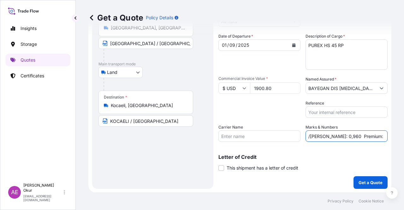
drag, startPoint x: 366, startPoint y: 131, endPoint x: 385, endPoint y: 129, distance: 18.8
click at [404, 132] on div "Get a Quote Policy Details Route Details Reset Route Details Place of loading R…" at bounding box center [240, 96] width 328 height 192
click at [367, 128] on div "Marks & Numbers PO NO:25B0125200 Quantity M/Tonn: 0,960 Premium: USD 380,62" at bounding box center [347, 133] width 82 height 18
drag, startPoint x: 376, startPoint y: 136, endPoint x: 403, endPoint y: 139, distance: 27.9
click at [404, 139] on div "Get a Quote Policy Details Route Details Reset Route Details Place of loading R…" at bounding box center [240, 96] width 328 height 192
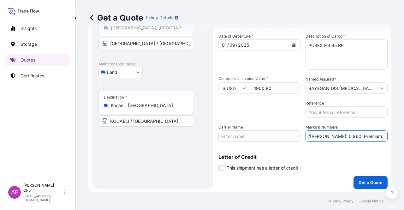
click at [361, 135] on input "PO NO:25B0125200 Quantity M/Tonn: 0,960 Premium: USD 380,62" at bounding box center [347, 135] width 82 height 11
drag, startPoint x: 365, startPoint y: 136, endPoint x: 404, endPoint y: 135, distance: 38.8
click at [404, 135] on div "Get a Quote Policy Details Route Details Reset Route Details Place of loading R…" at bounding box center [240, 96] width 328 height 192
paste input "0,21"
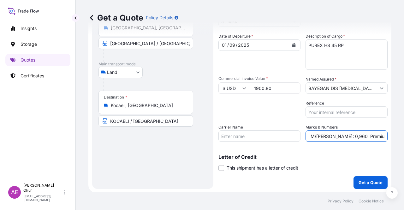
type input "PO NO:25B0125200 Quantity M/Tonn: 0,960 Premium: USD 0,21"
click at [248, 88] on input "$ USD" at bounding box center [234, 87] width 32 height 11
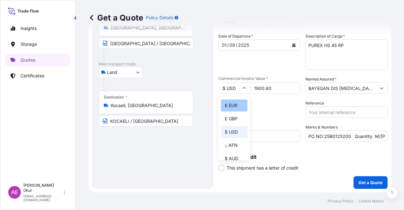
click at [231, 106] on div "€ EUR" at bounding box center [234, 105] width 27 height 12
type input "€ EUR"
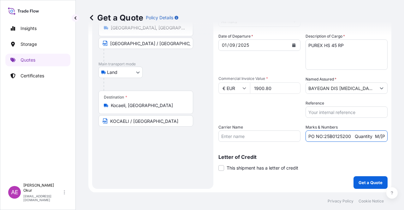
scroll to position [0, 64]
drag, startPoint x: 366, startPoint y: 132, endPoint x: 404, endPoint y: 136, distance: 38.1
click at [404, 136] on div "Get a Quote Policy Details Route Details Reset Route Details Place of loading R…" at bounding box center [240, 96] width 328 height 192
click at [360, 137] on input "PO NO:25B0125200 Quantity M/Tonn: 0,960 Premium: USD 0,21" at bounding box center [347, 135] width 82 height 11
click at [370, 134] on input "PO NO:25B0125200 Quantity M/Tonn: 0,960 Premium: USD 0,21" at bounding box center [347, 135] width 82 height 11
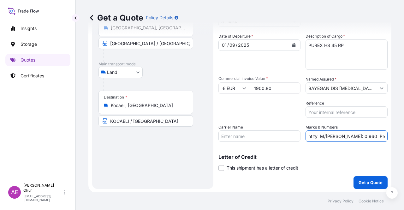
scroll to position [0, 56]
type input "PO NO:25B0125200 Quantity M/Tonn: 0,960 Premium: EUR 0,21"
click at [369, 180] on p "Get a Quote" at bounding box center [371, 182] width 24 height 6
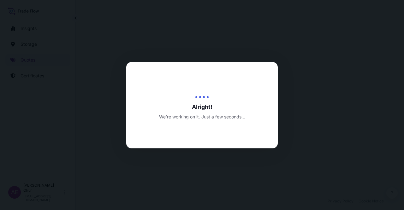
select select "Land"
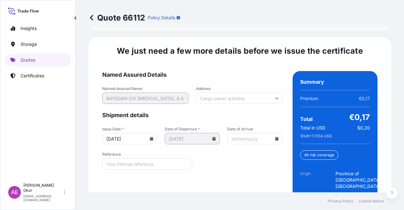
scroll to position [852, 0]
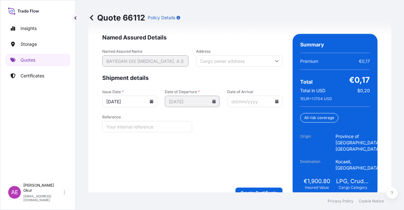
click at [252, 170] on form "Named Assured Details Named Assured Name BAYEGAN DIS TIC. A.S Address Shipment …" at bounding box center [192, 116] width 180 height 164
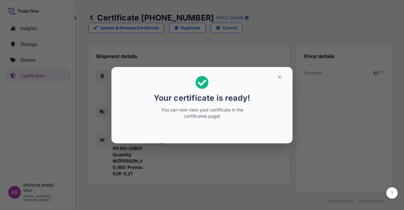
click at [319, 33] on div "Your certificate is ready! You can now view your certificate in the certificate…" at bounding box center [202, 105] width 404 height 210
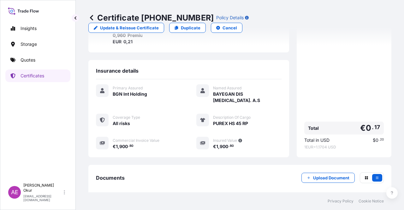
scroll to position [152, 0]
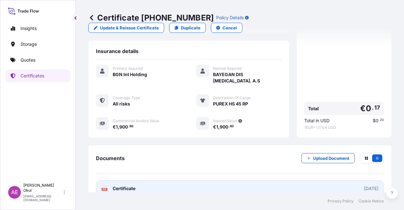
click at [127, 185] on span "Certificate" at bounding box center [124, 188] width 23 height 6
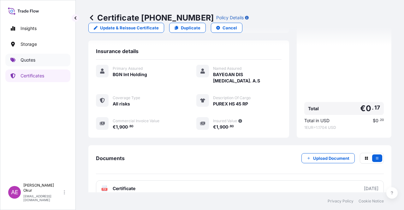
click at [35, 65] on link "Quotes" at bounding box center [37, 60] width 65 height 13
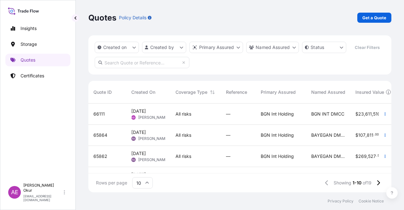
drag, startPoint x: 183, startPoint y: 160, endPoint x: 186, endPoint y: 163, distance: 4.3
click at [186, 163] on div "All risks" at bounding box center [195, 156] width 51 height 21
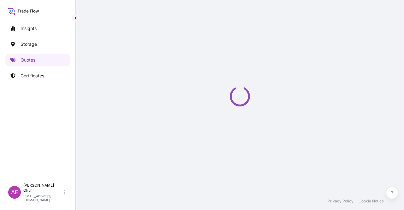
select select "Ocean Vessel"
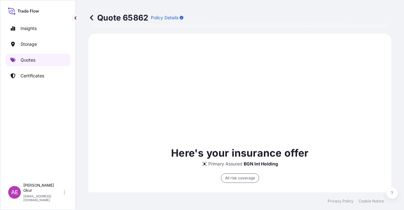
scroll to position [216, 0]
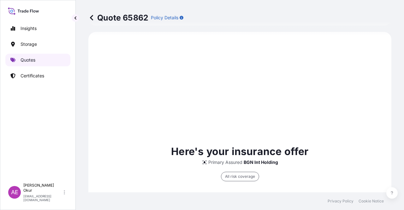
click at [36, 58] on link "Quotes" at bounding box center [37, 60] width 65 height 13
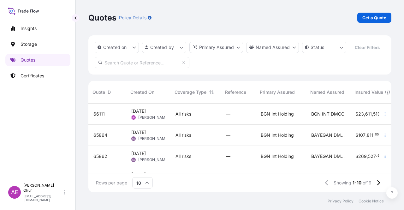
scroll to position [0, 264]
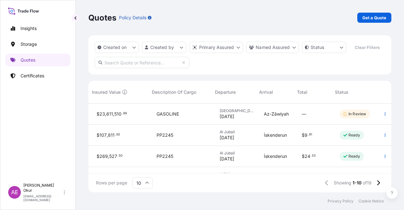
click at [268, 110] on div "Az-Zāwiyah" at bounding box center [278, 114] width 38 height 21
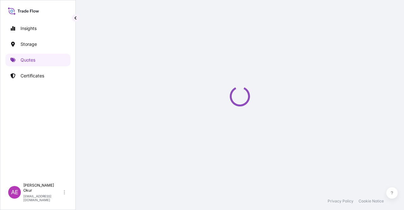
select select "Ocean Vessel"
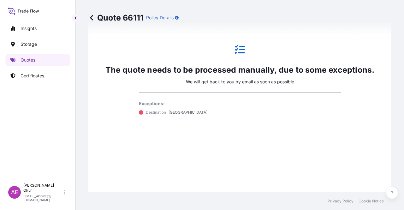
scroll to position [374, 0]
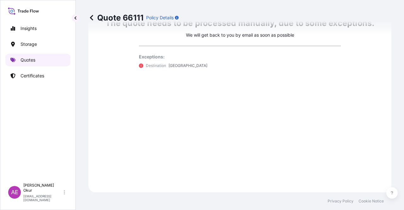
click at [42, 63] on link "Quotes" at bounding box center [37, 60] width 65 height 13
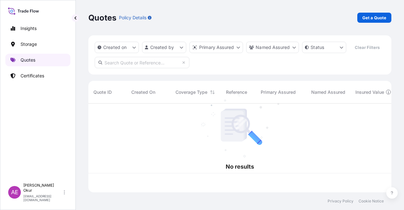
scroll to position [87, 298]
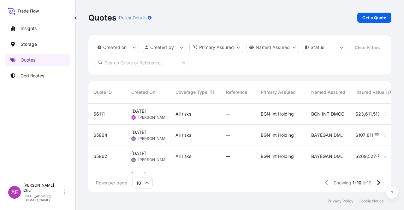
click at [241, 114] on div "—" at bounding box center [238, 114] width 25 height 6
select select "Ocean Vessel"
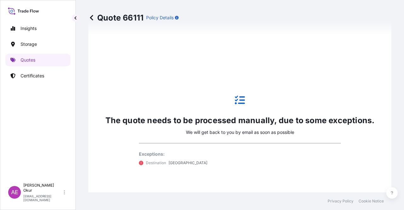
scroll to position [216, 0]
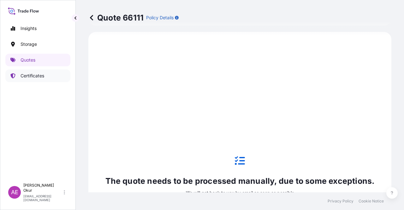
click at [38, 57] on link "Quotes" at bounding box center [37, 60] width 65 height 13
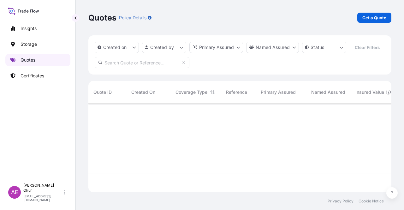
scroll to position [87, 298]
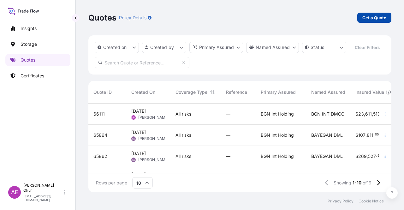
click at [382, 18] on p "Get a Quote" at bounding box center [374, 18] width 24 height 6
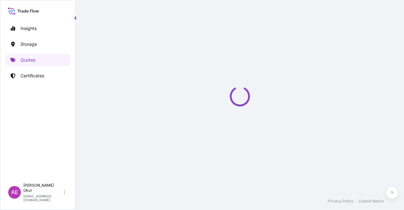
select select "Ocean Vessel"
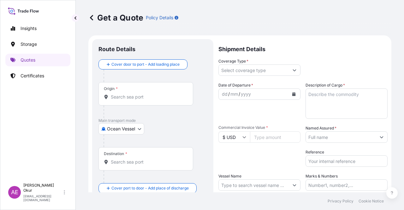
scroll to position [10, 0]
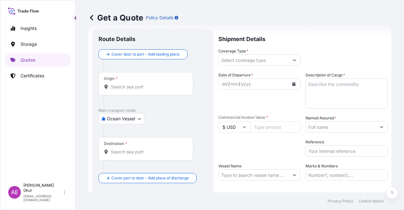
click at [160, 85] on input "Origin *" at bounding box center [148, 87] width 74 height 6
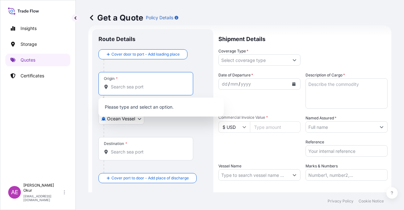
click at [143, 78] on div "Origin *" at bounding box center [145, 83] width 95 height 23
click at [143, 84] on input "Origin * Please select an origin" at bounding box center [148, 87] width 74 height 6
paste input "SUDAN"
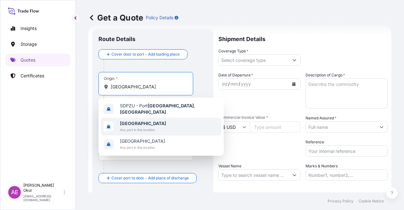
click at [148, 120] on span "[GEOGRAPHIC_DATA]" at bounding box center [143, 123] width 46 height 6
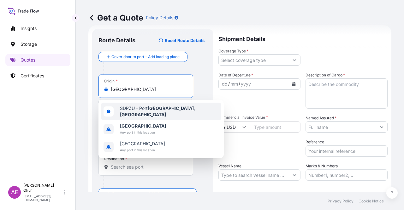
click at [143, 104] on div "SDPZU - Port Sudan , Sudan" at bounding box center [161, 112] width 120 height 18
paste input "MARSA BASHAYER 2 MARINA TERMINAL"
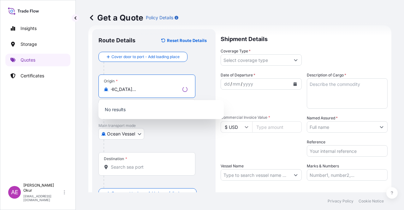
scroll to position [0, 0]
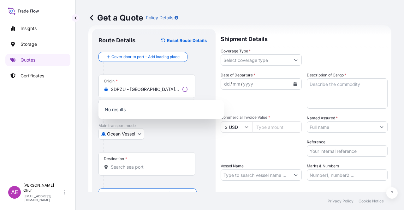
click at [191, 145] on div at bounding box center [157, 146] width 106 height 13
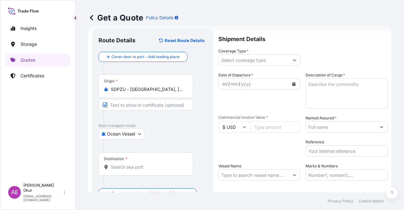
click at [161, 92] on input "SDPZU - Port Sudan, Sudan" at bounding box center [148, 89] width 74 height 6
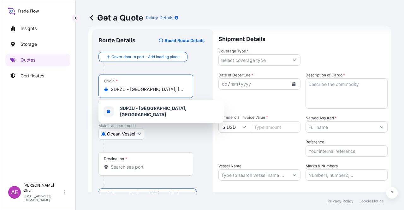
drag, startPoint x: 170, startPoint y: 90, endPoint x: 105, endPoint y: 88, distance: 64.7
click at [105, 88] on div "SDPZU - Port Sudan, Sudan" at bounding box center [146, 89] width 84 height 6
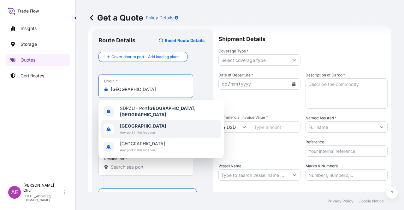
click at [155, 126] on span "[GEOGRAPHIC_DATA]" at bounding box center [143, 126] width 46 height 6
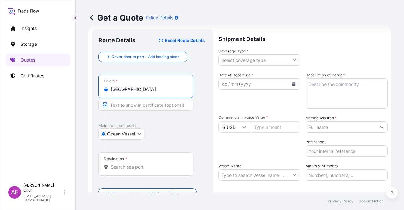
type input "[GEOGRAPHIC_DATA]"
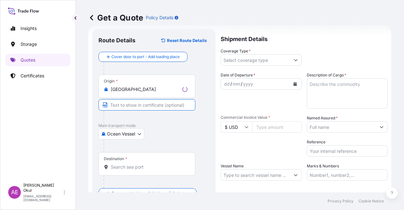
click at [134, 103] on input "Text to appear on certificate" at bounding box center [146, 104] width 97 height 11
paste input "MARSA BASHAYER 2 MARINA TERMINAL"
type input "MARSA BASHAYER 2 MARINA TERMINAL"
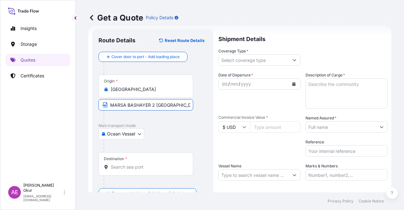
click at [121, 163] on div "Destination *" at bounding box center [145, 163] width 95 height 23
click at [121, 164] on input "Destination *" at bounding box center [148, 167] width 74 height 6
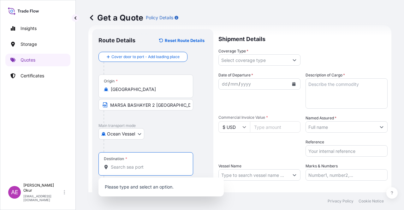
paste input "TANJUNG PELEPAS, HORIZON TERMINAL"
type input "TANJUNG PELEPAS, HORIZON TERMINAL"
paste input "MALAYSIA"
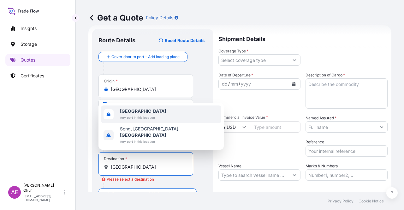
click at [144, 114] on span "[GEOGRAPHIC_DATA]" at bounding box center [143, 111] width 46 height 6
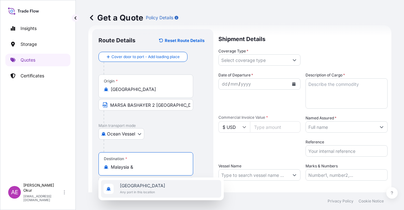
click at [150, 184] on span "[GEOGRAPHIC_DATA]" at bounding box center [142, 185] width 45 height 6
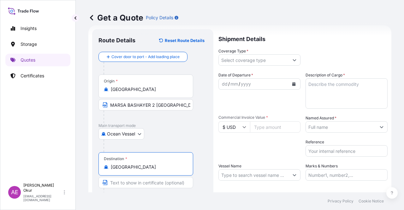
type input "[GEOGRAPHIC_DATA]"
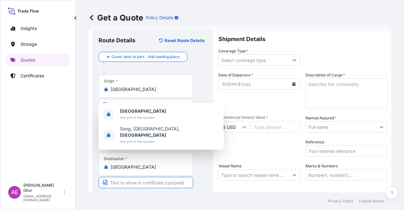
click at [121, 184] on input "Text to appear on certificate" at bounding box center [145, 182] width 95 height 11
paste input "TANJUNG PELEPAS, HORIZON TERMINAL"
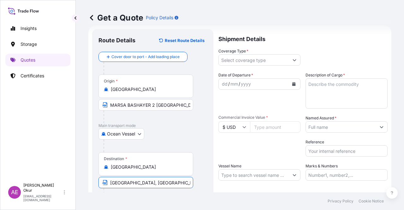
click at [187, 184] on input "TANJUNG PELEPAS, HORIZON TERMINAL /" at bounding box center [145, 182] width 95 height 11
drag, startPoint x: 189, startPoint y: 183, endPoint x: 241, endPoint y: 184, distance: 51.1
click at [241, 184] on form "Route Details Reset Route Details Cover door to port - Add loading place Place …" at bounding box center [239, 128] width 303 height 206
click at [197, 182] on div "Destination * Malaysia TANJUNG PELEPAS, HORIZON TERMINAL /" at bounding box center [152, 176] width 109 height 49
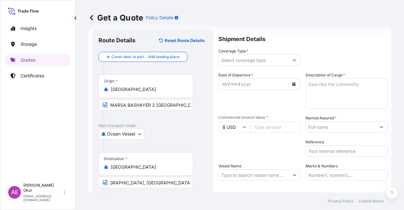
scroll to position [0, 0]
drag, startPoint x: 188, startPoint y: 183, endPoint x: 228, endPoint y: 180, distance: 39.9
click at [228, 180] on form "Route Details Reset Route Details Cover door to port - Add loading place Place …" at bounding box center [239, 128] width 303 height 206
click at [193, 184] on div "Destination * Malaysia TANJUNG PELEPAS, HORIZON TERMINAL /" at bounding box center [152, 176] width 109 height 49
click at [189, 183] on input "TANJUNG PELEPAS, HORIZON TERMINAL /" at bounding box center [145, 182] width 95 height 11
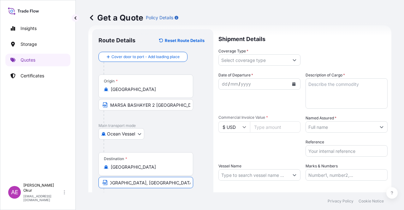
scroll to position [0, 11]
paste input "MALAYSIA&SINGAPORE"
type input "TANJUNG PELEPAS, HORIZON TERMINAL / MALAYSIA&SINGAPORE"
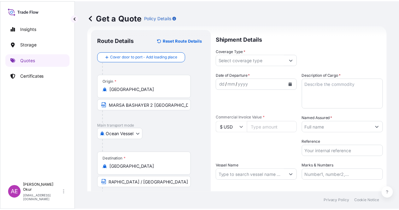
scroll to position [0, 0]
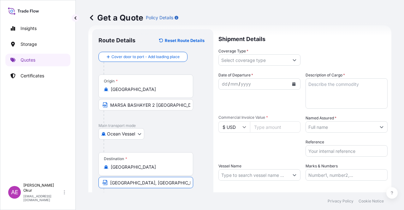
click at [329, 81] on textarea "Description of Cargo *" at bounding box center [347, 93] width 82 height 30
paste textarea "CRUDE OIL"
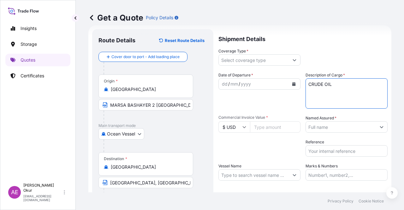
type textarea "CRUDE OIL"
click at [223, 85] on div "dd" at bounding box center [224, 84] width 7 height 8
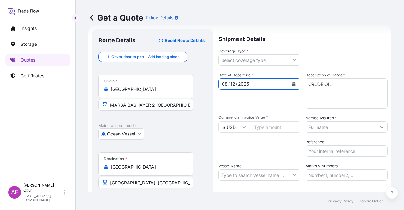
click at [275, 125] on input "Commercial Invoice Value *" at bounding box center [275, 126] width 51 height 11
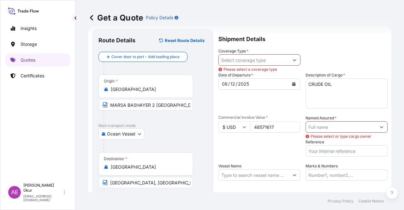
click at [276, 126] on input "48571617" at bounding box center [275, 126] width 51 height 11
type input "48571617.94"
click at [296, 58] on button "Show suggestions" at bounding box center [294, 59] width 11 height 11
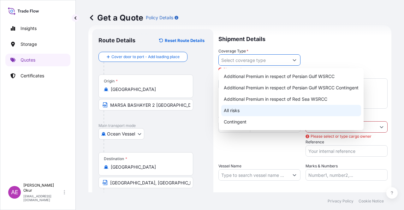
click at [259, 108] on div "All risks" at bounding box center [291, 110] width 140 height 11
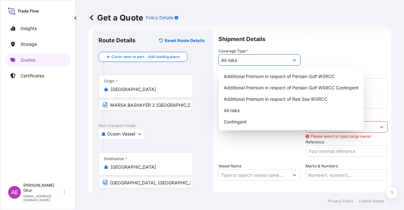
click at [341, 123] on div "Contingent" at bounding box center [291, 121] width 140 height 11
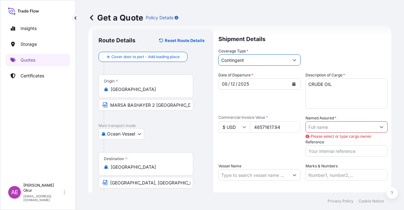
click at [289, 68] on div "Shipment Details Coverage Type * Contingent Date of Departure * 08 / 12 / 2025 …" at bounding box center [302, 128] width 169 height 199
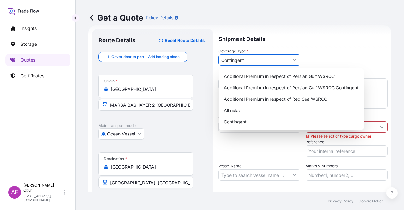
click at [289, 58] on button "Show suggestions" at bounding box center [294, 59] width 11 height 11
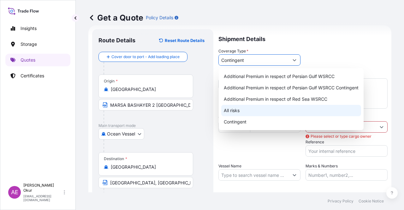
click at [250, 109] on div "All risks" at bounding box center [291, 110] width 140 height 11
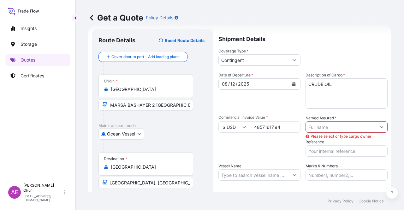
click at [265, 54] on div "Contingent" at bounding box center [259, 59] width 82 height 11
click at [272, 61] on input "Contingent" at bounding box center [254, 59] width 70 height 11
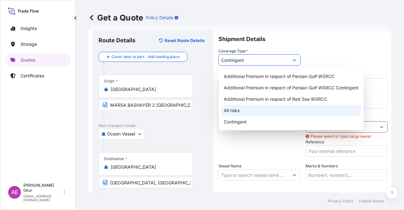
click at [242, 109] on div "All risks" at bounding box center [291, 110] width 140 height 11
type input "All risks"
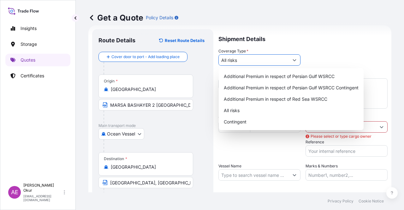
click at [273, 60] on input "All risks" at bounding box center [254, 59] width 70 height 11
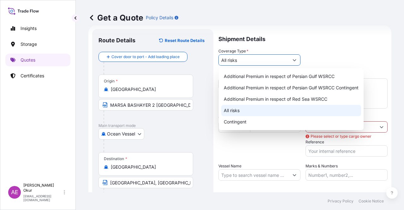
click at [286, 109] on div "All risks" at bounding box center [291, 110] width 140 height 11
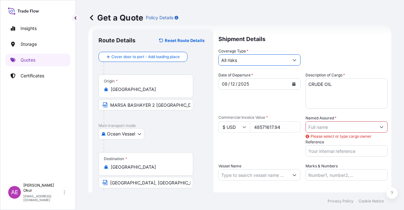
click at [265, 152] on div "Packing Category Type to search a container mode Please select a primary mode o…" at bounding box center [259, 148] width 82 height 18
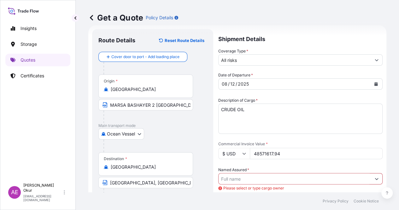
click at [378, 126] on form "Route Details Reset Route Details Cover door to port - Add loading place Place …" at bounding box center [237, 168] width 298 height 286
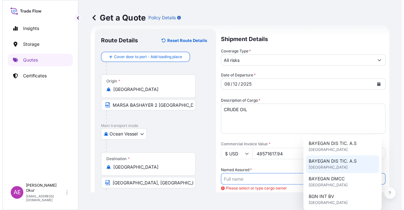
scroll to position [32, 0]
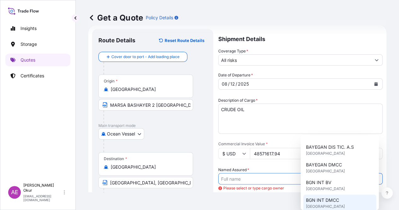
click at [328, 204] on span "United Kingdom" at bounding box center [325, 206] width 39 height 6
type input "BGN INT DMCC"
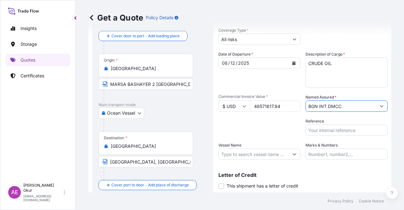
scroll to position [49, 0]
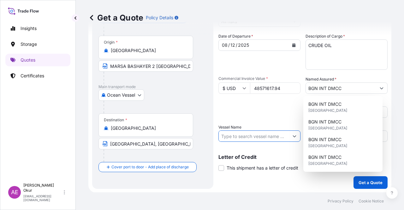
click at [240, 133] on input "Vessel Name" at bounding box center [254, 135] width 70 height 11
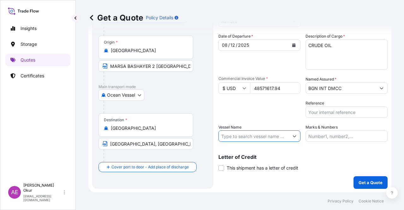
paste input "ORINOCCO"
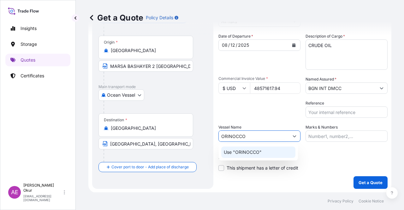
click at [264, 154] on div "Use "ORINOCCO"" at bounding box center [258, 151] width 74 height 11
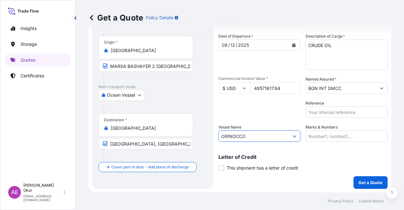
type input "ORINOCCO"
click at [337, 139] on input "Marks & Numbers" at bounding box center [347, 135] width 82 height 11
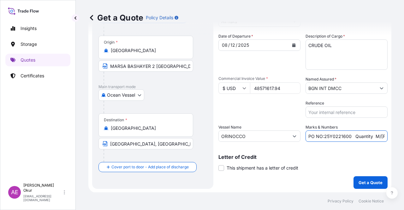
drag, startPoint x: 347, startPoint y: 136, endPoint x: 321, endPoint y: 137, distance: 26.5
click at [321, 137] on input "PO NO:25Y0221600 Quantity M/Tonn: 25.042,46 Premium: USD 1.705,97" at bounding box center [347, 135] width 82 height 11
paste input "1723"
drag, startPoint x: 369, startPoint y: 136, endPoint x: 404, endPoint y: 134, distance: 34.5
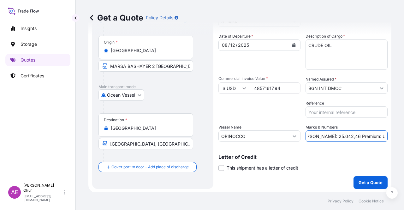
click at [404, 134] on div "Get a Quote Policy Details Route Details Reset Route Details Cover door to port…" at bounding box center [240, 96] width 328 height 192
click at [350, 135] on input "PO NO:25Y0172300 Quantity M/Tonn: 25.042,46 Premium: USD 1.705,97" at bounding box center [347, 135] width 82 height 11
drag, startPoint x: 309, startPoint y: 137, endPoint x: 330, endPoint y: 136, distance: 20.5
click at [330, 136] on input "PO NO:25Y0172300 Quantity M/Tonn: 25.042,46 Premium: USD 1.705,97" at bounding box center [347, 135] width 82 height 11
paste input "86,546.8"
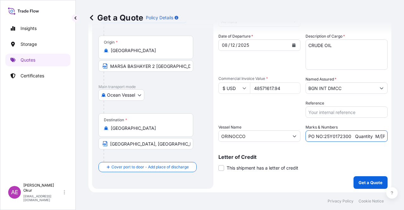
scroll to position [0, 81]
drag, startPoint x: 368, startPoint y: 141, endPoint x: 404, endPoint y: 140, distance: 35.4
click at [404, 140] on div "Get a Quote Policy Details Route Details Reset Route Details Cover door to port…" at bounding box center [240, 96] width 328 height 192
click at [358, 133] on input "PO NO:25Y0172300 Quantity M/Tonn: 86,546.86 Premium: USD 1.705,97" at bounding box center [347, 135] width 82 height 11
drag, startPoint x: 362, startPoint y: 135, endPoint x: 404, endPoint y: 135, distance: 41.4
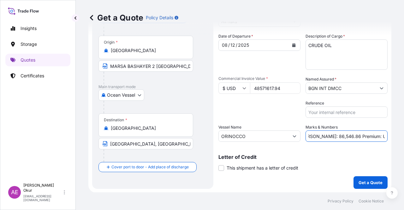
click at [403, 135] on div "Get a Quote Policy Details Route Details Reset Route Details Cover door to port…" at bounding box center [240, 96] width 328 height 192
paste input "5,342.88"
type input "PO NO:25Y0172300 Quantity M/Tonn: 86,546.86 Premium: USD 5,342.88"
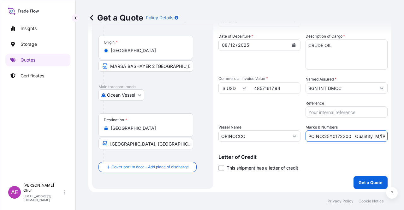
click at [361, 187] on button "Get a Quote" at bounding box center [371, 182] width 34 height 13
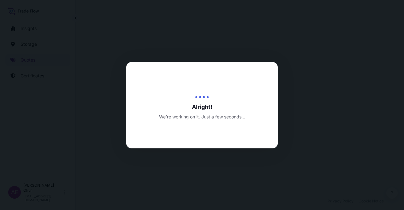
select select "Ocean Vessel"
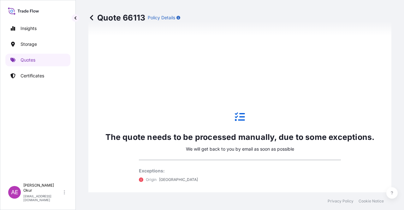
scroll to position [342, 0]
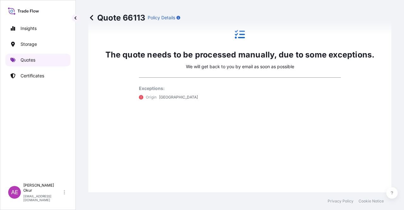
click at [32, 61] on p "Quotes" at bounding box center [28, 60] width 15 height 6
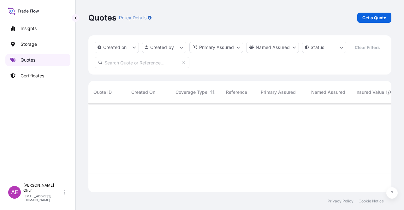
scroll to position [87, 298]
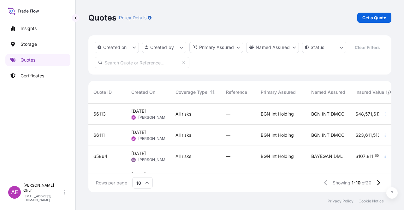
click at [173, 137] on div "All risks" at bounding box center [195, 135] width 51 height 21
select select "Ocean Vessel"
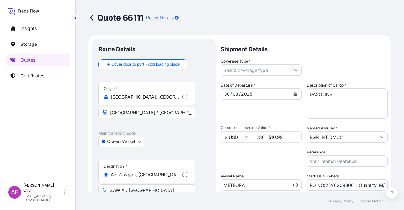
type input "All risks"
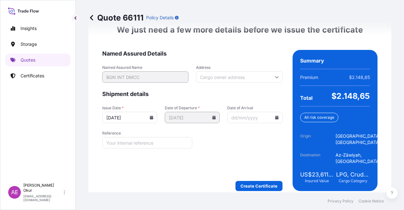
scroll to position [819, 0]
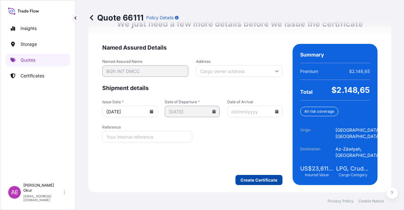
click at [269, 185] on div "We just need a few more details before we issue the certificate Named Assured D…" at bounding box center [239, 102] width 303 height 184
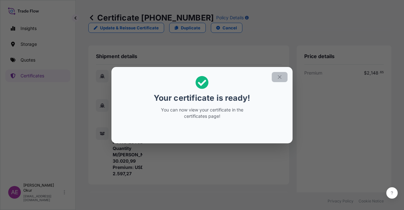
click at [286, 70] on section "Your certificate is ready! You can now view your certificate in the certificate…" at bounding box center [201, 105] width 181 height 76
click at [286, 74] on button "button" at bounding box center [280, 77] width 16 height 10
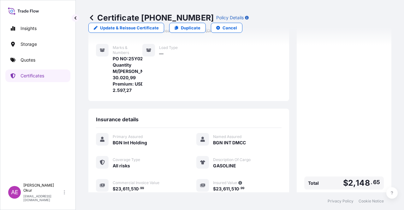
scroll to position [158, 0]
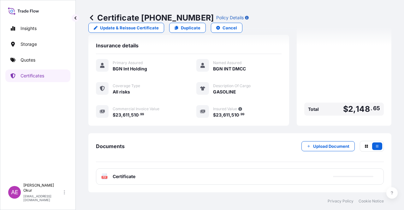
click at [125, 180] on span "Certificate" at bounding box center [124, 176] width 23 height 6
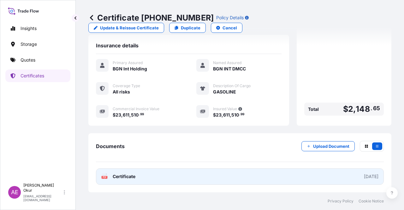
click at [129, 174] on span "Certificate" at bounding box center [124, 176] width 23 height 6
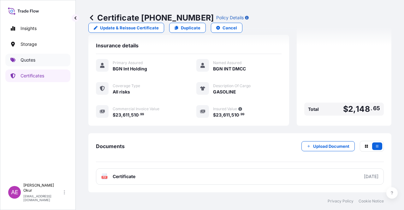
click at [31, 62] on p "Quotes" at bounding box center [28, 60] width 15 height 6
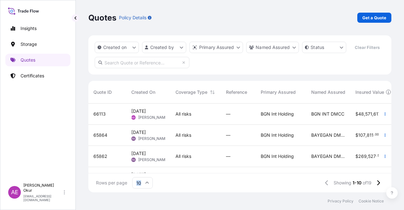
drag, startPoint x: 215, startPoint y: 173, endPoint x: 328, endPoint y: 177, distance: 113.1
click at [328, 177] on div "Rows per page 10 Showing 1-10 of 19" at bounding box center [239, 182] width 303 height 19
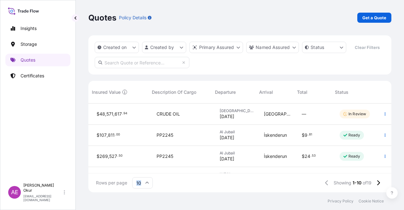
scroll to position [0, 66]
